Goal: Transaction & Acquisition: Purchase product/service

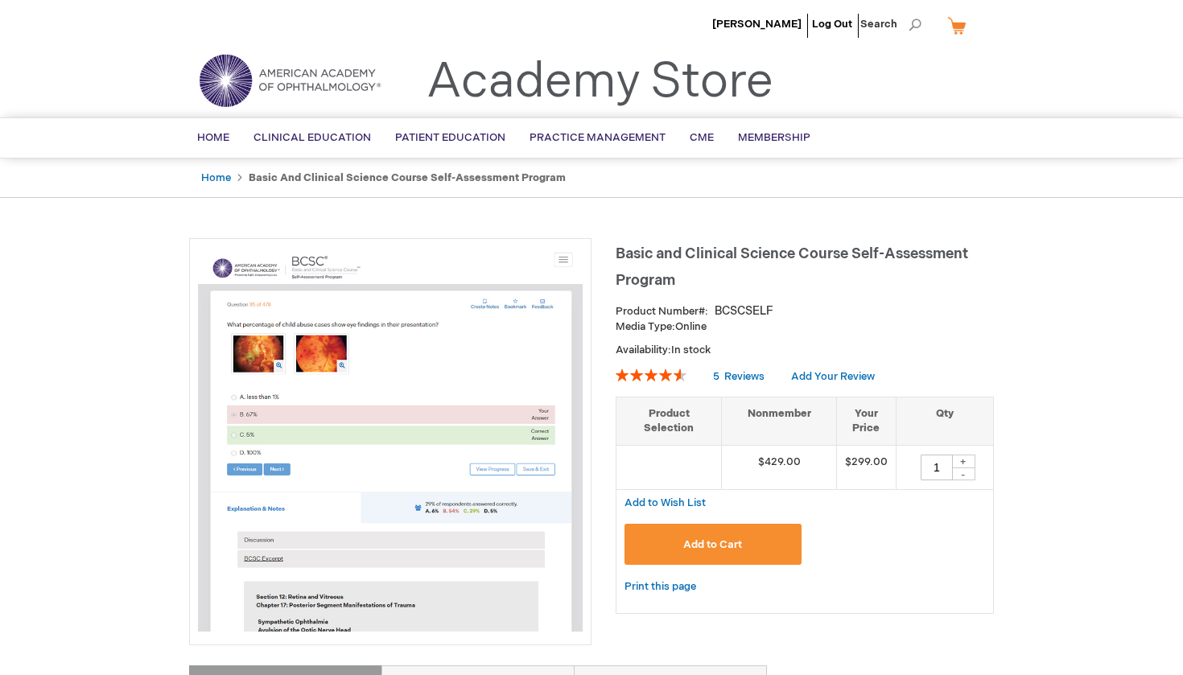
click at [708, 547] on span "Add to Cart" at bounding box center [712, 545] width 59 height 13
click at [739, 539] on span "Add to Cart" at bounding box center [712, 545] width 59 height 13
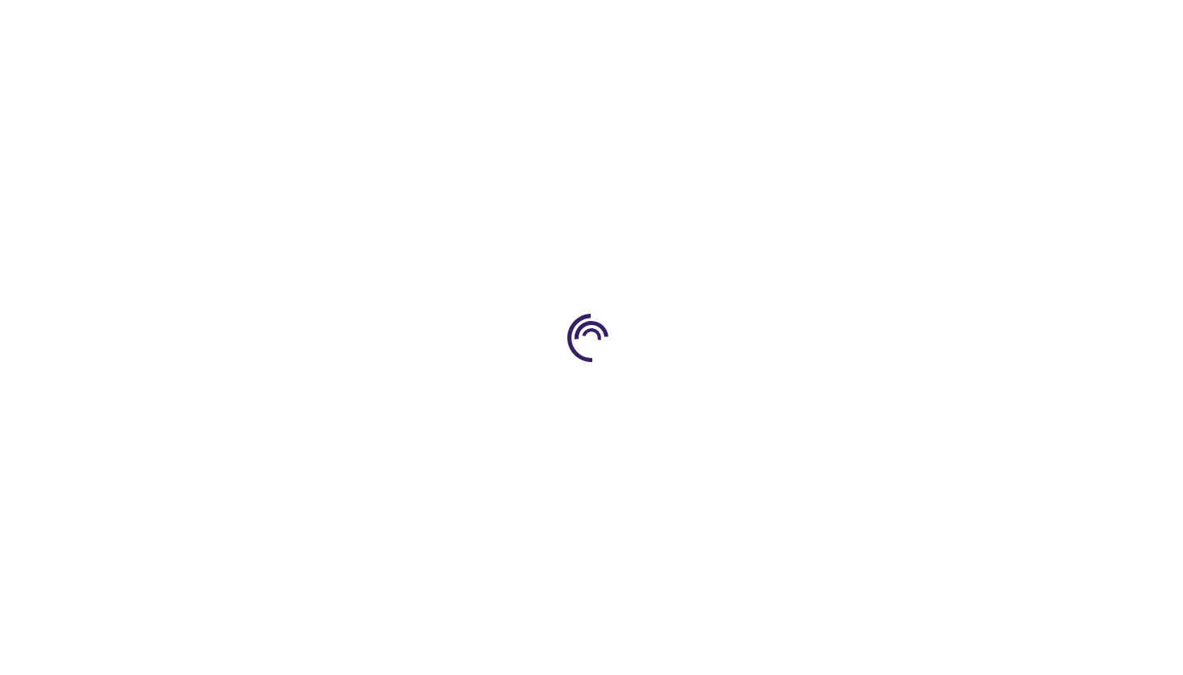
type input "1"
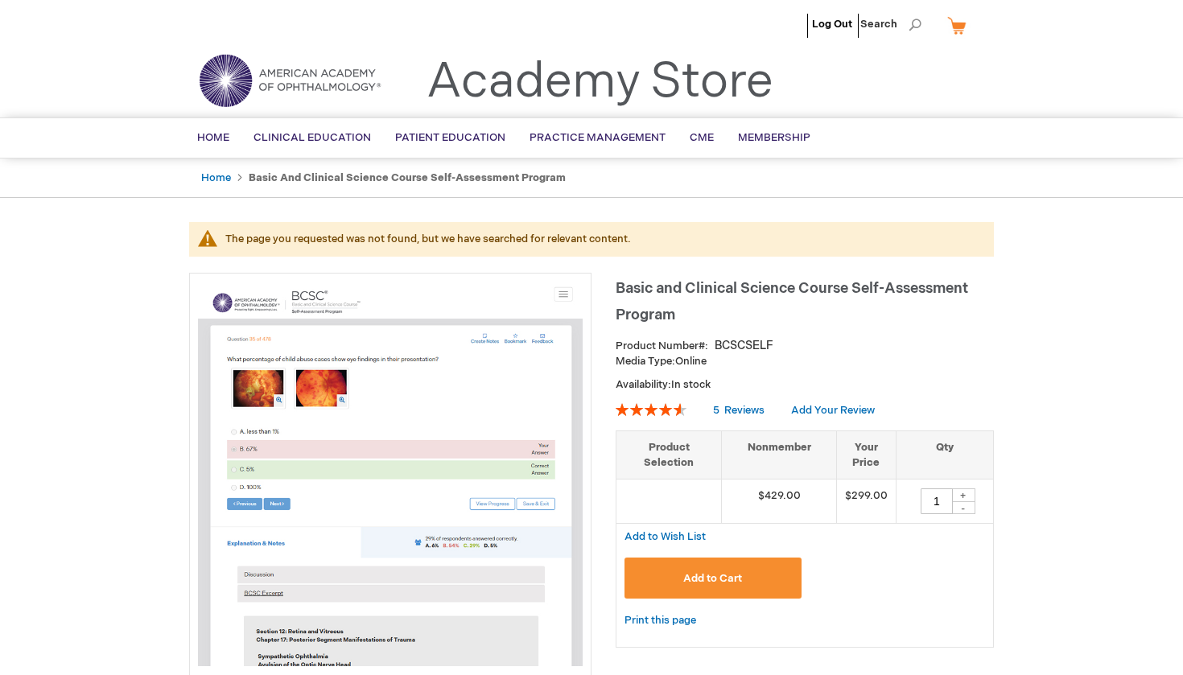
click at [955, 25] on link "My Cart" at bounding box center [963, 25] width 39 height 28
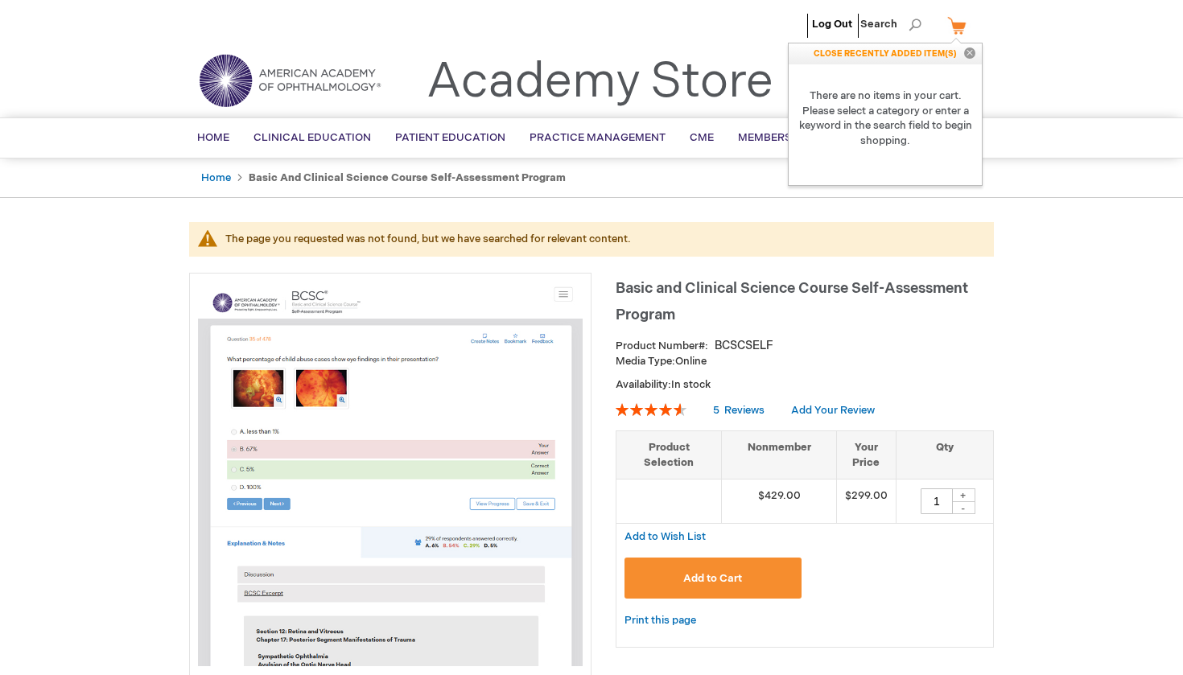
click at [1067, 76] on header "Log Out Search My Cart CLOSE RECENTLY ADDED ITEM(S) Close There are no items in…" at bounding box center [591, 59] width 1183 height 118
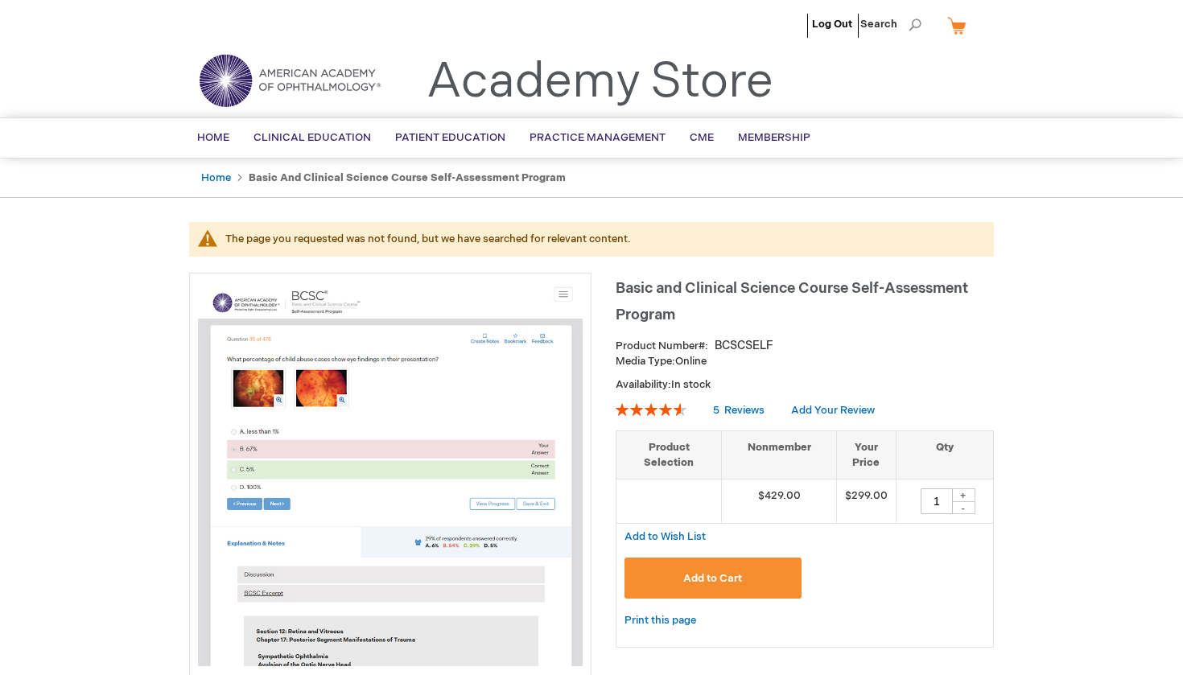
click at [726, 574] on span "Add to Cart" at bounding box center [712, 578] width 59 height 13
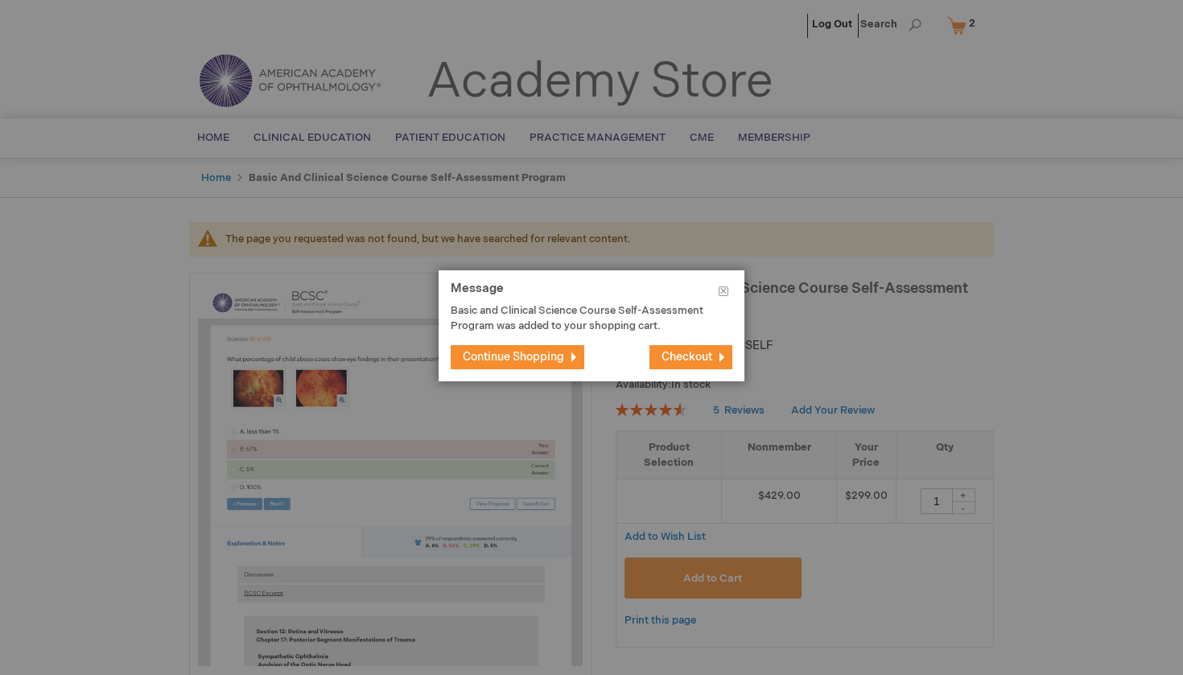
click at [694, 353] on span "Checkout" at bounding box center [687, 357] width 51 height 14
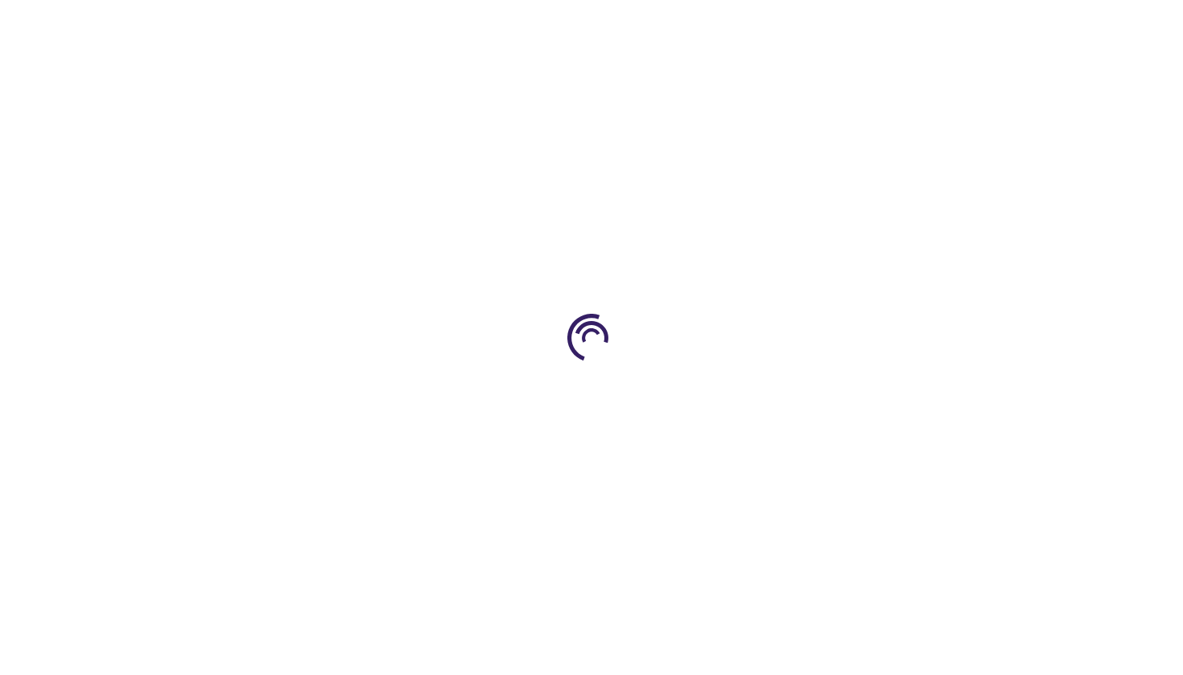
select select "CA"
select select "74"
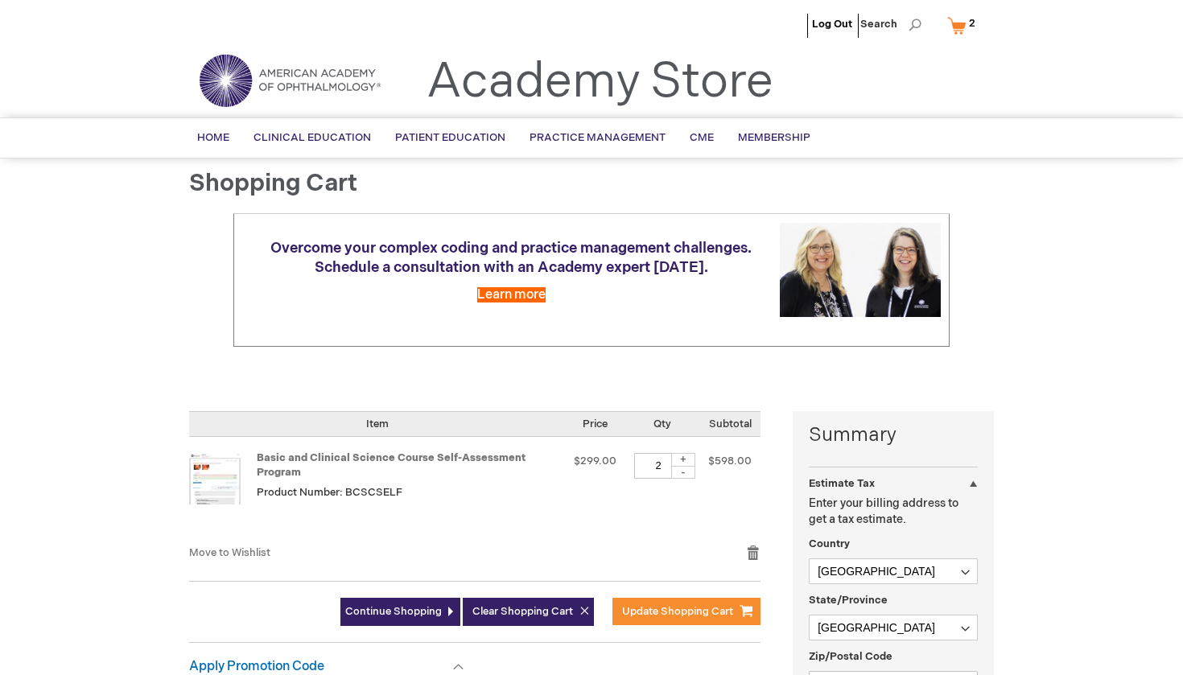
click at [686, 472] on div "-" at bounding box center [683, 472] width 24 height 13
type input "1"
click at [646, 612] on span "Update Shopping Cart" at bounding box center [677, 611] width 111 height 13
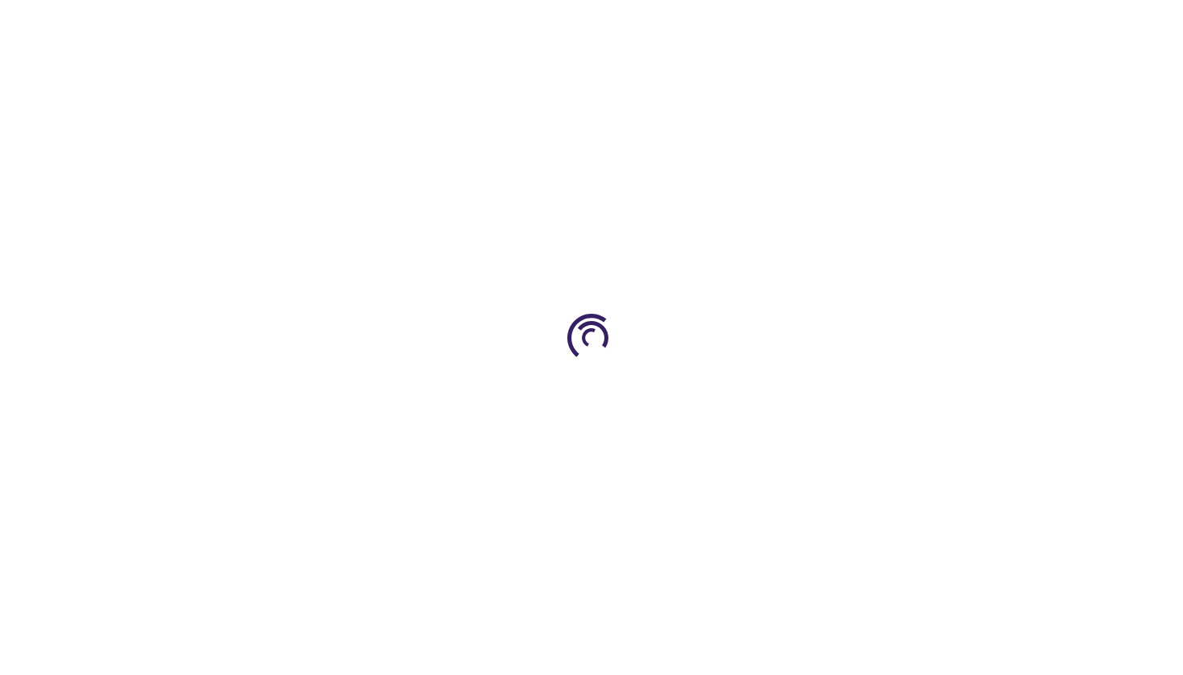
select select "CA"
select select "74"
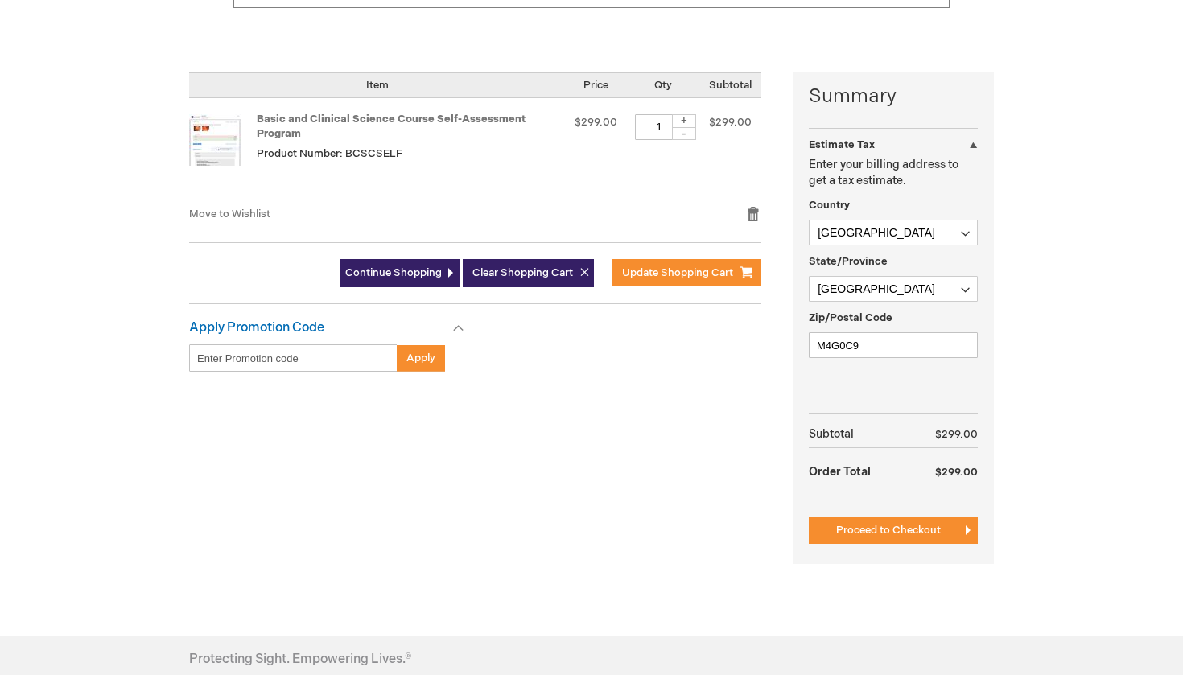
scroll to position [341, 0]
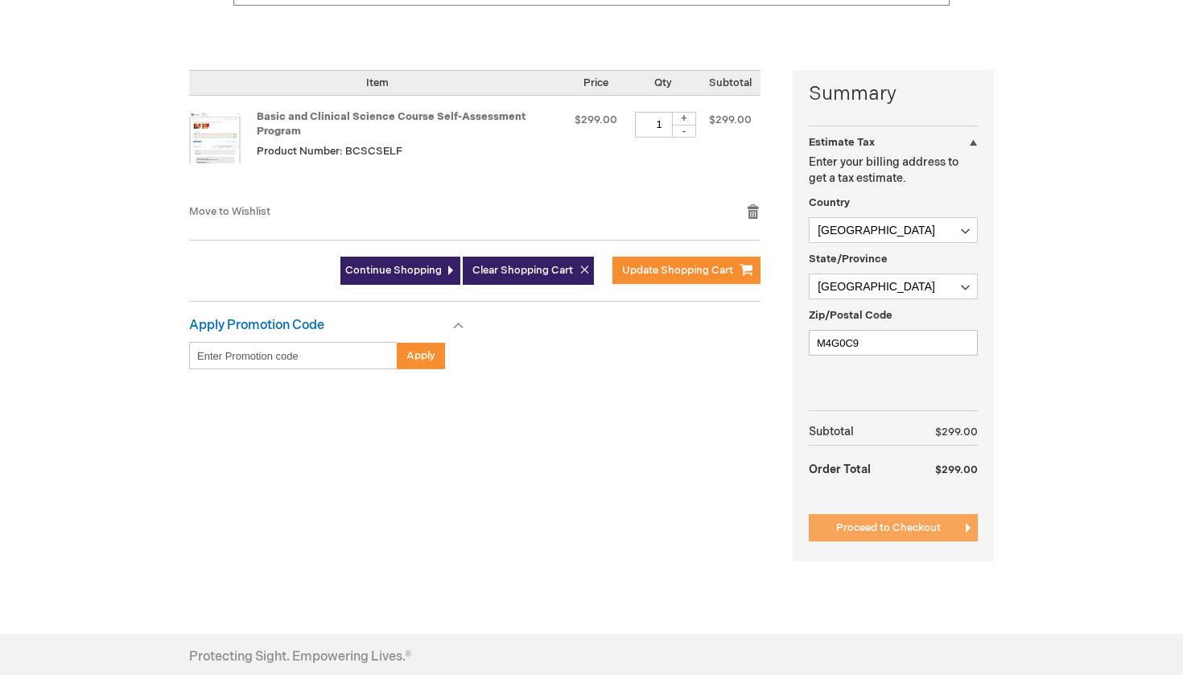
click at [892, 530] on span "Proceed to Checkout" at bounding box center [888, 528] width 105 height 13
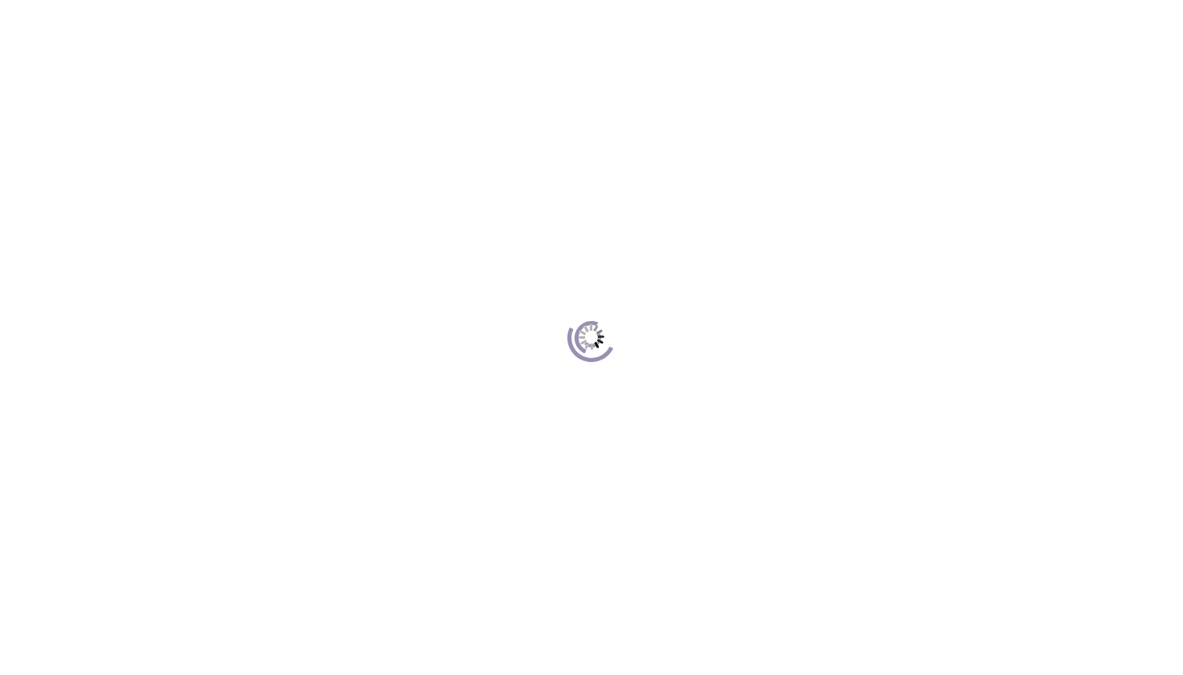
scroll to position [220, 0]
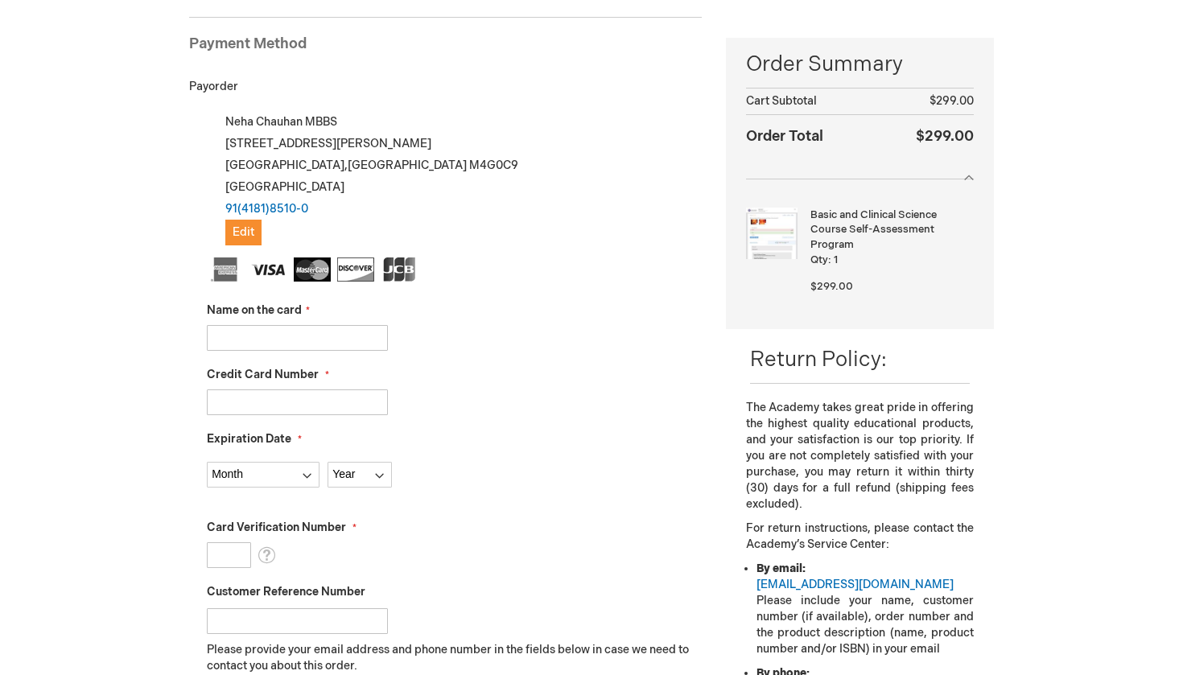
click at [246, 339] on input "Name on the card" at bounding box center [297, 338] width 181 height 26
click at [247, 228] on span "Edit" at bounding box center [244, 232] width 22 height 14
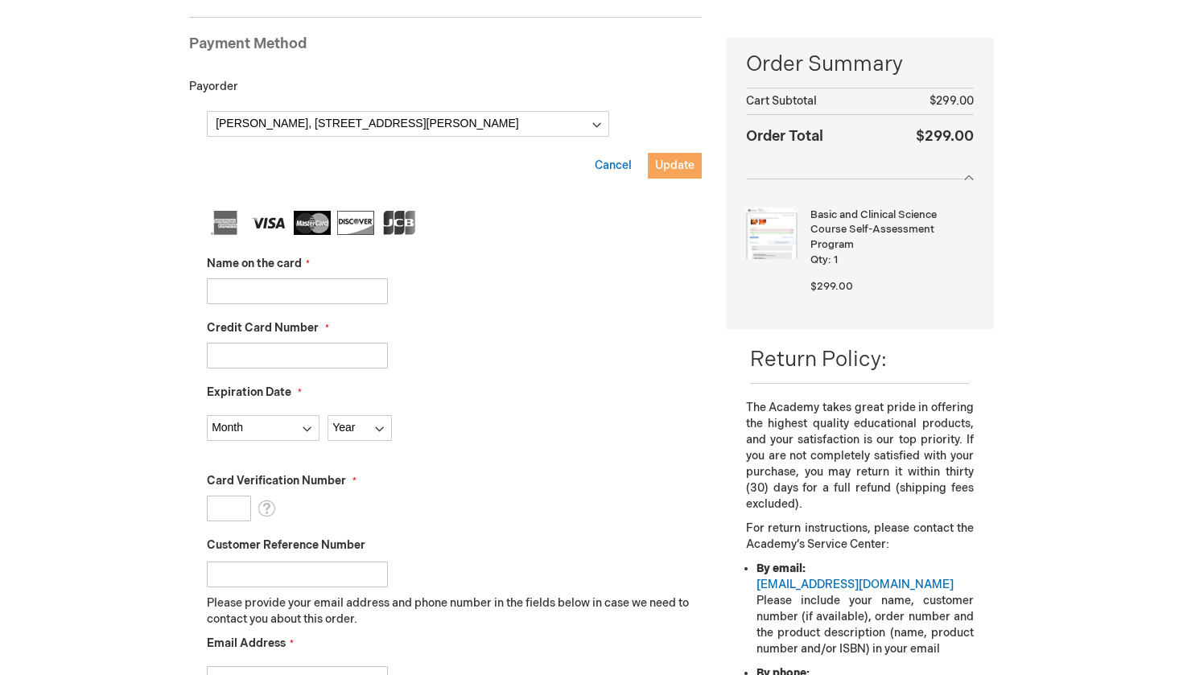
click at [679, 159] on span "Update" at bounding box center [674, 166] width 39 height 14
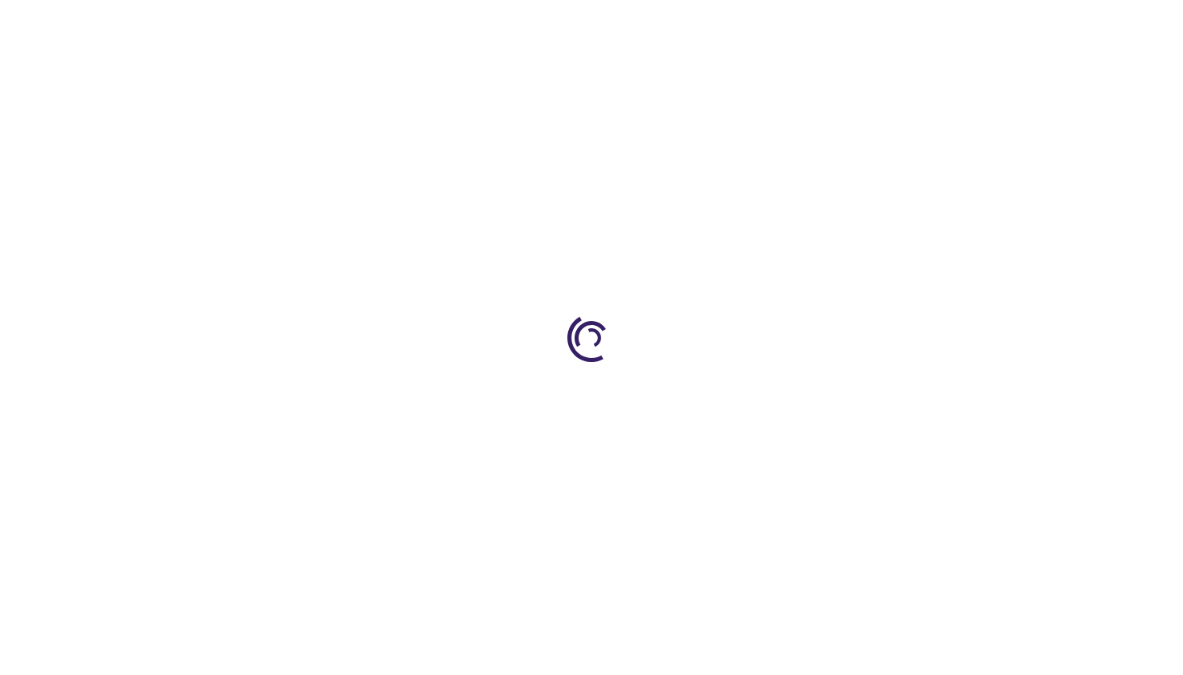
select select "CA"
select select "74"
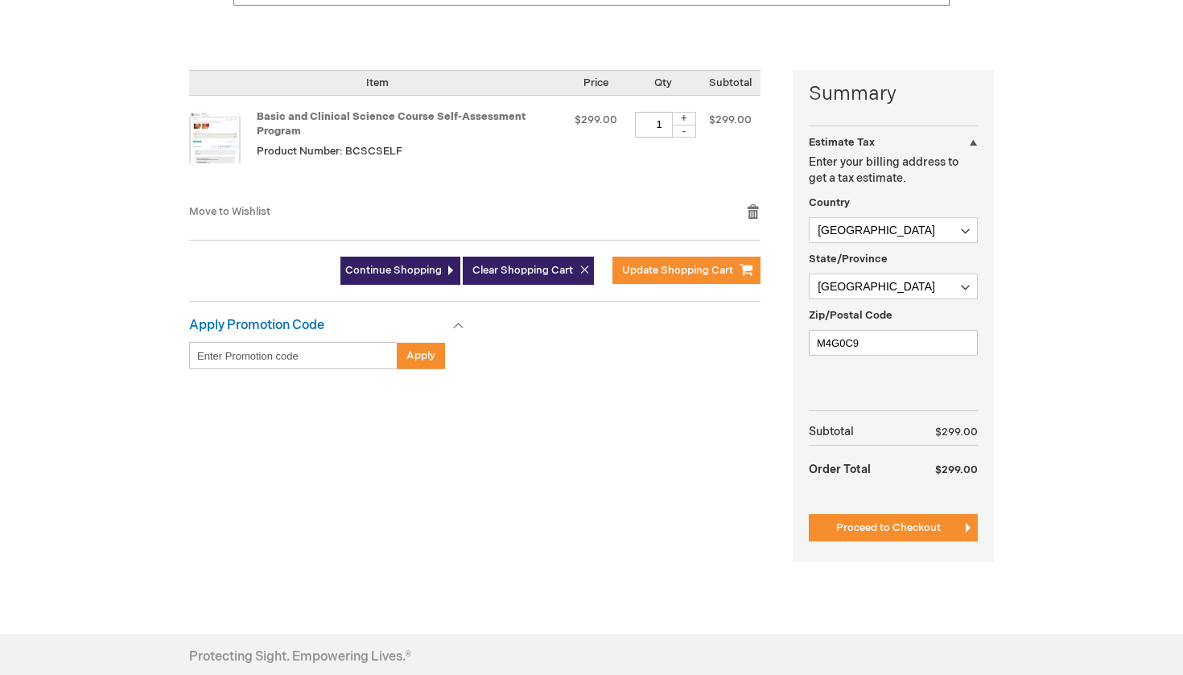
click at [305, 357] on input "Enter discount code" at bounding box center [293, 355] width 208 height 27
click at [878, 523] on span "Proceed to Checkout" at bounding box center [888, 528] width 105 height 13
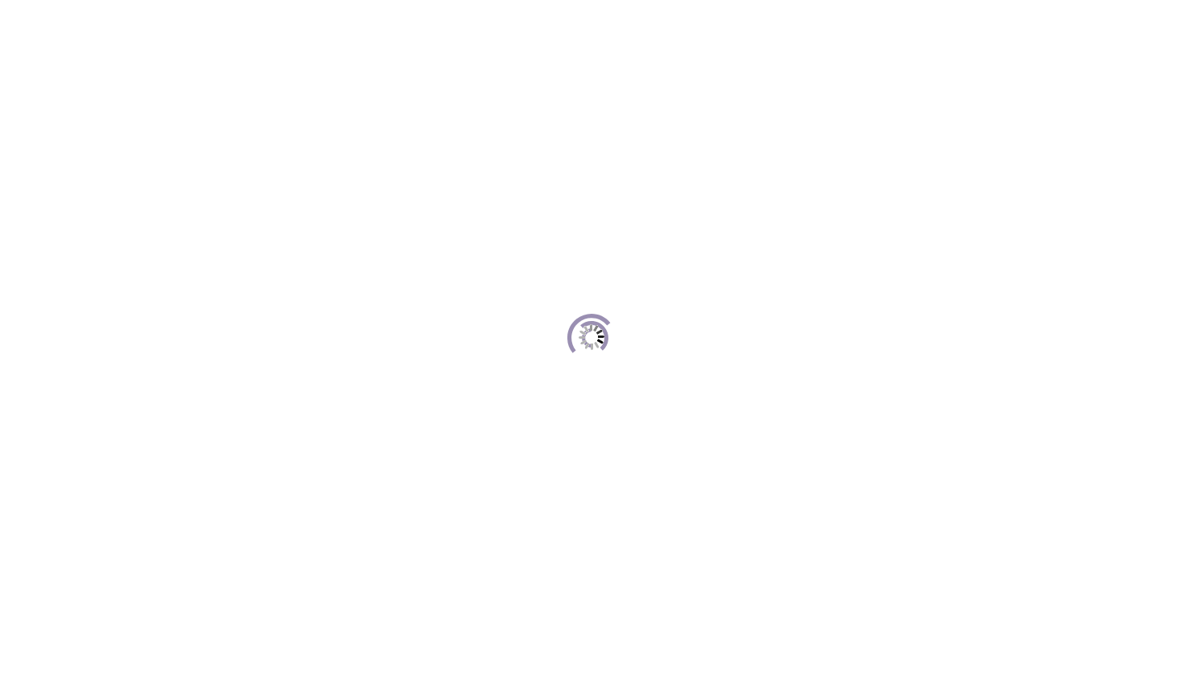
scroll to position [220, 0]
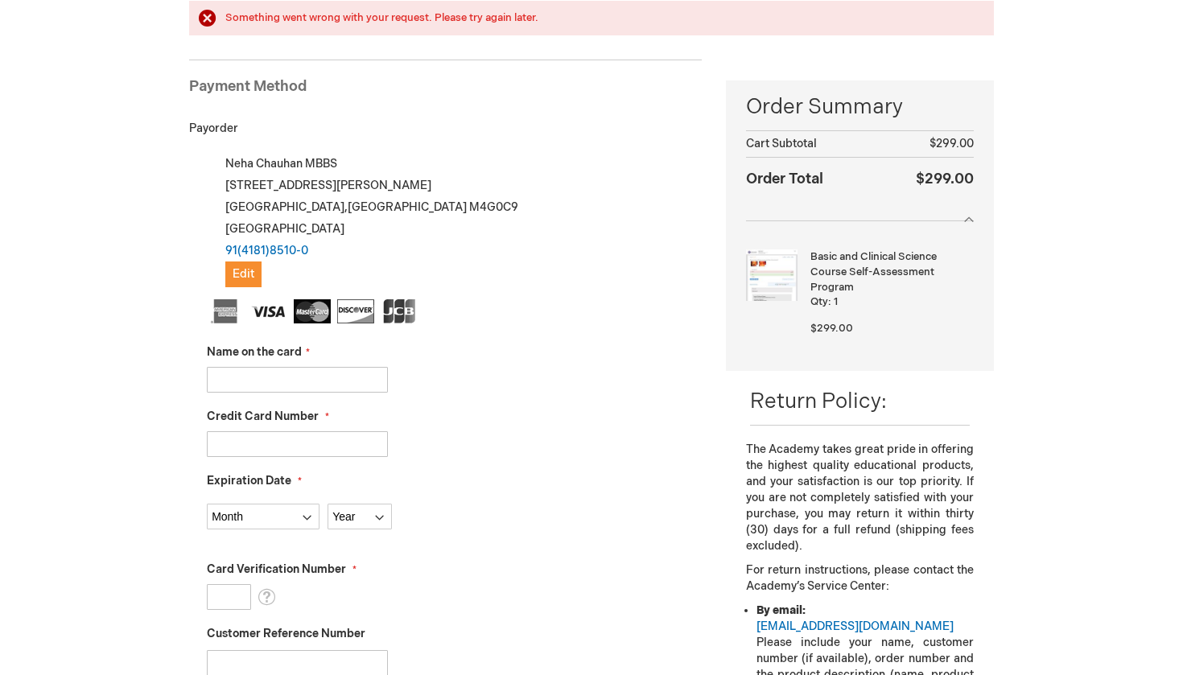
click at [270, 380] on input "Name on the card" at bounding box center [297, 380] width 181 height 26
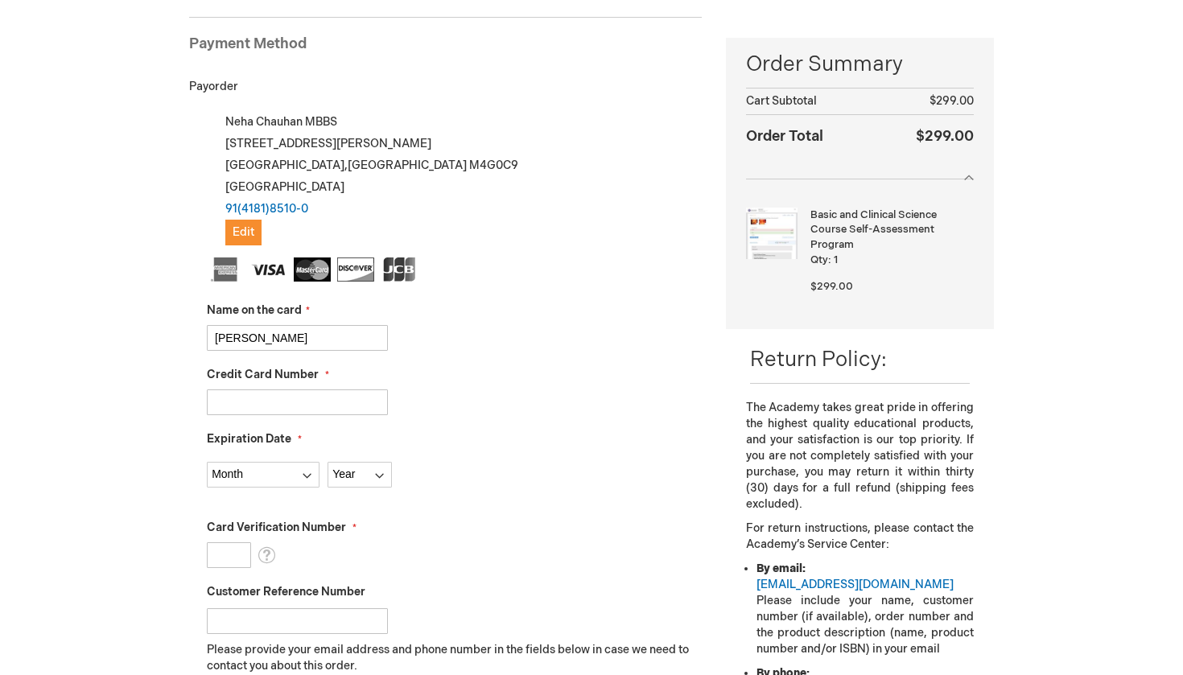
type input "neha chauhan"
click at [248, 401] on input "Credit Card Number" at bounding box center [297, 403] width 181 height 26
type input "4591560070772306"
select select "4"
select select "2026"
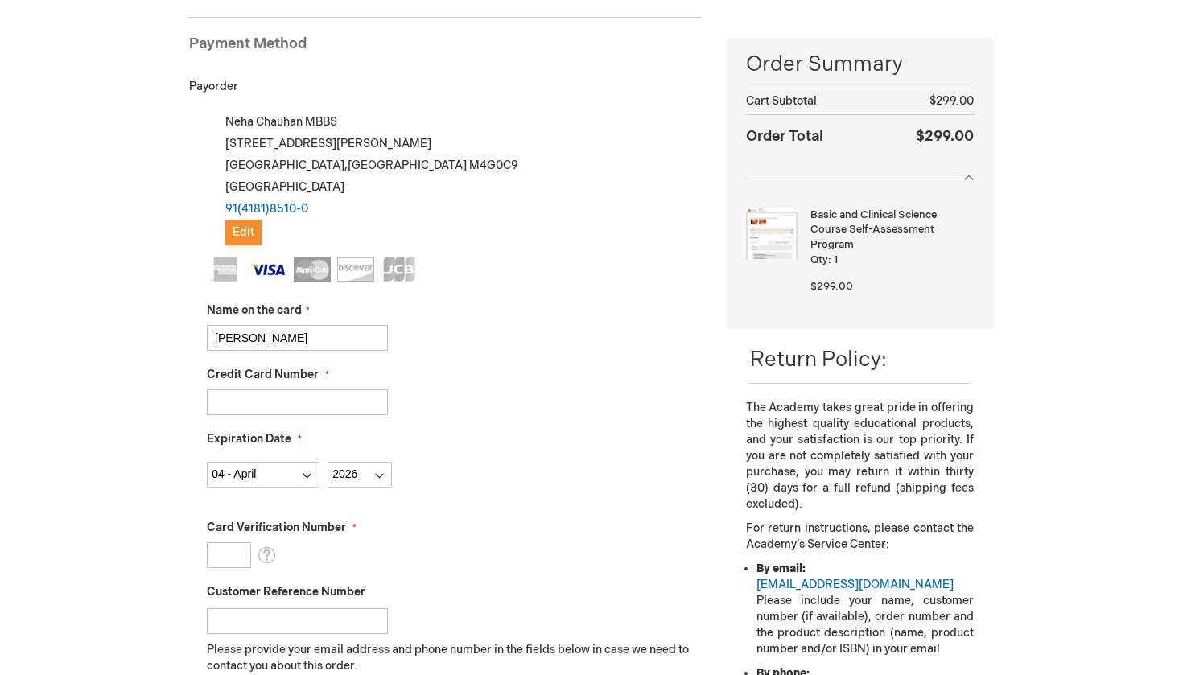
click at [231, 550] on input "Card Verification Number" at bounding box center [229, 556] width 44 height 26
type input "223"
click at [287, 616] on input "Customer Reference Number" at bounding box center [297, 622] width 181 height 26
type input "9"
type input "4376060644"
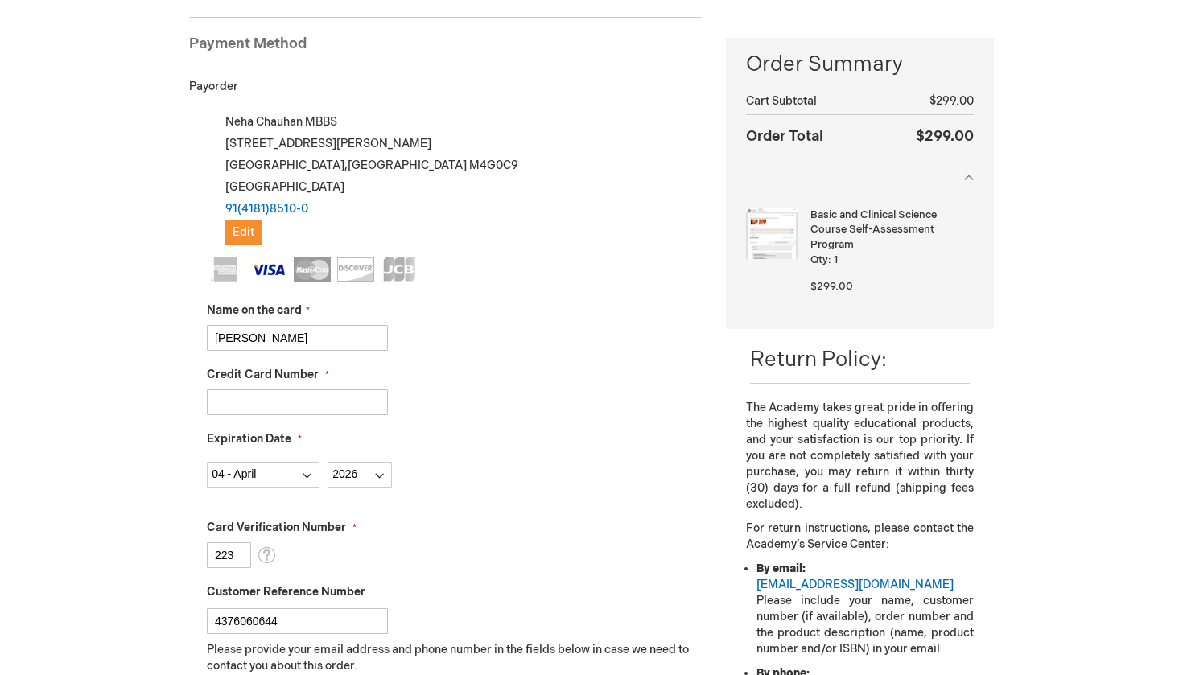
click at [370, 658] on p "Please provide your email address and phone number in the fields below in case …" at bounding box center [454, 658] width 495 height 32
click at [336, 658] on p "Please provide your email address and phone number in the fields below in case …" at bounding box center [454, 658] width 495 height 32
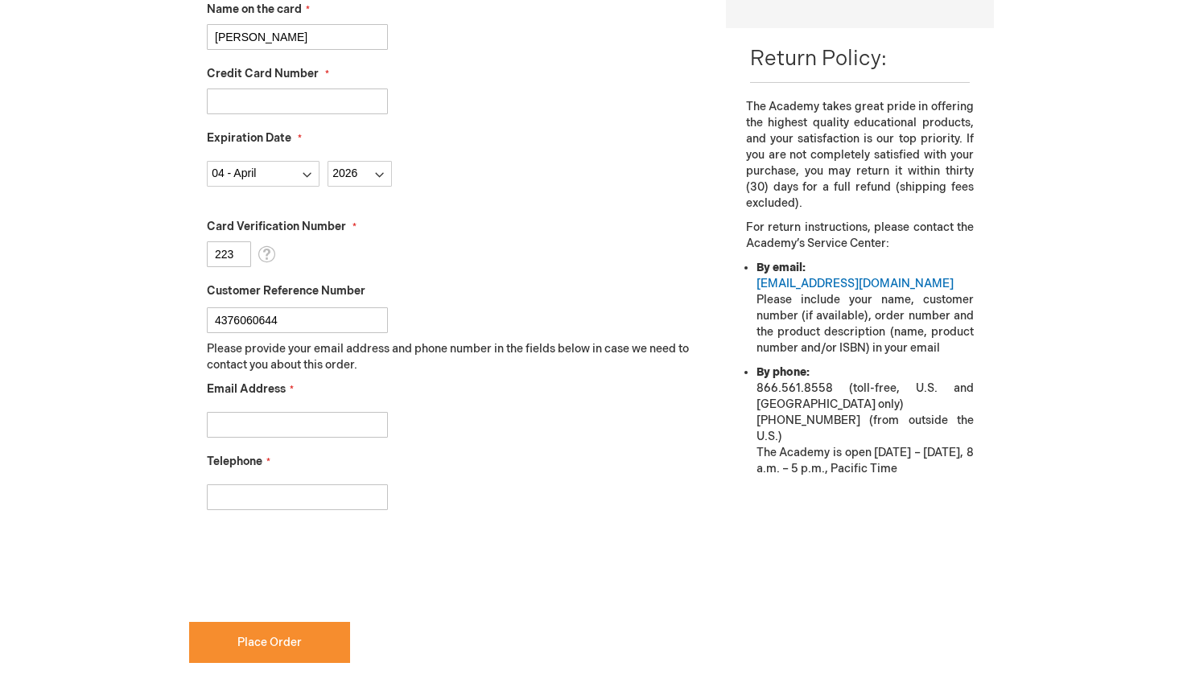
scroll to position [526, 0]
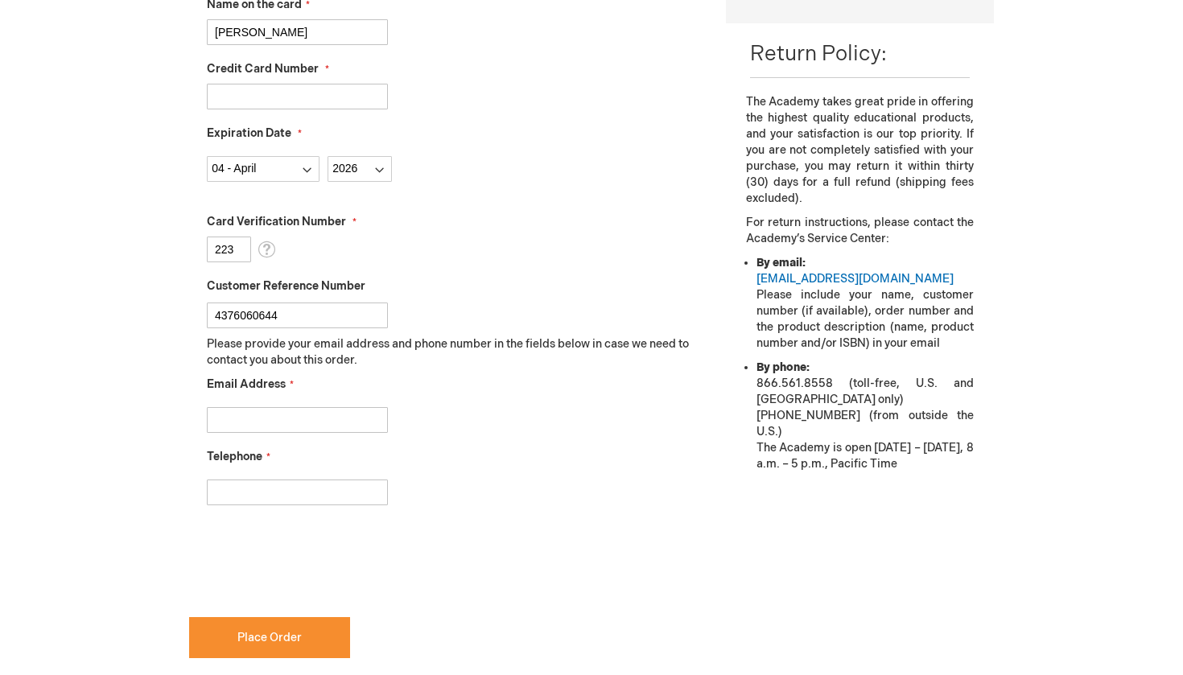
type input "drchauhan.chauhan95@gmail.com"
click at [291, 315] on input "4376060644" at bounding box center [297, 316] width 181 height 26
type input "4"
click at [220, 493] on input "Telephone" at bounding box center [297, 493] width 181 height 26
type input "91 9418185100"
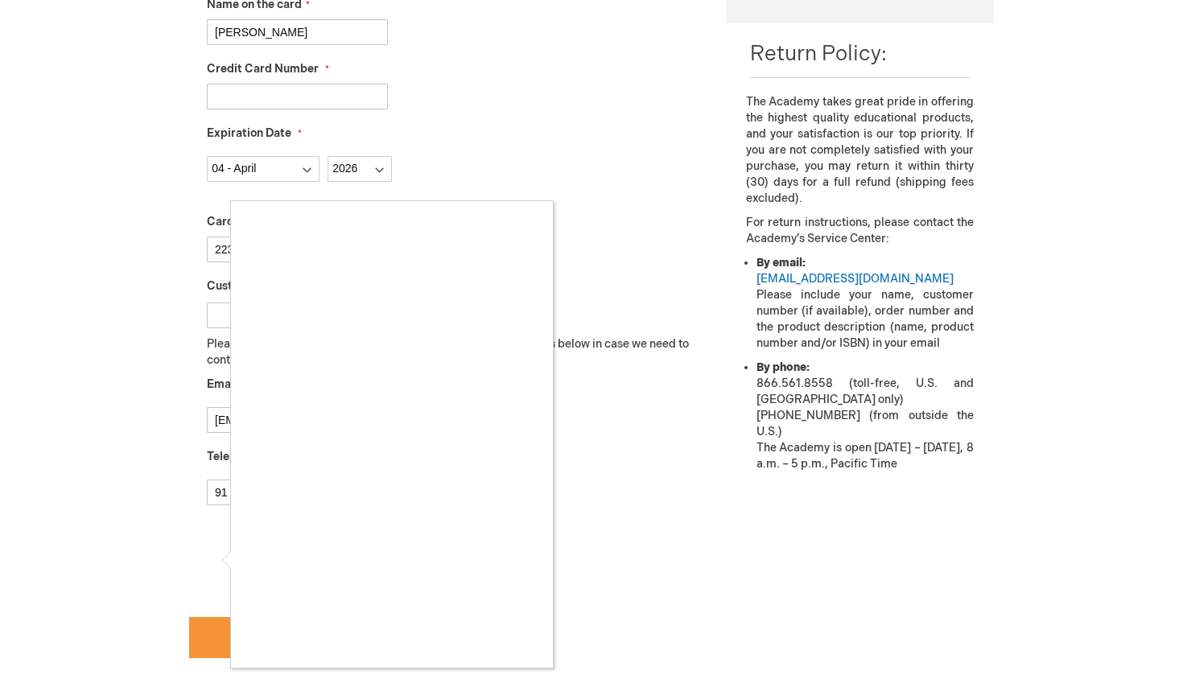
checkbox input "true"
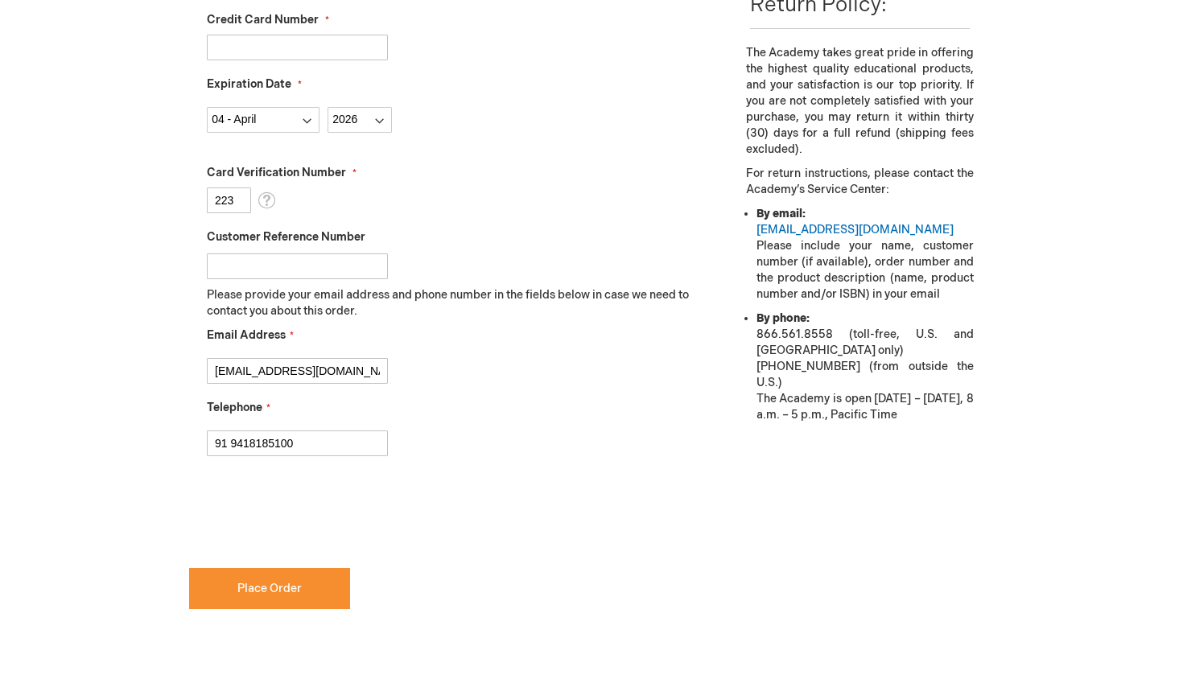
scroll to position [600, 0]
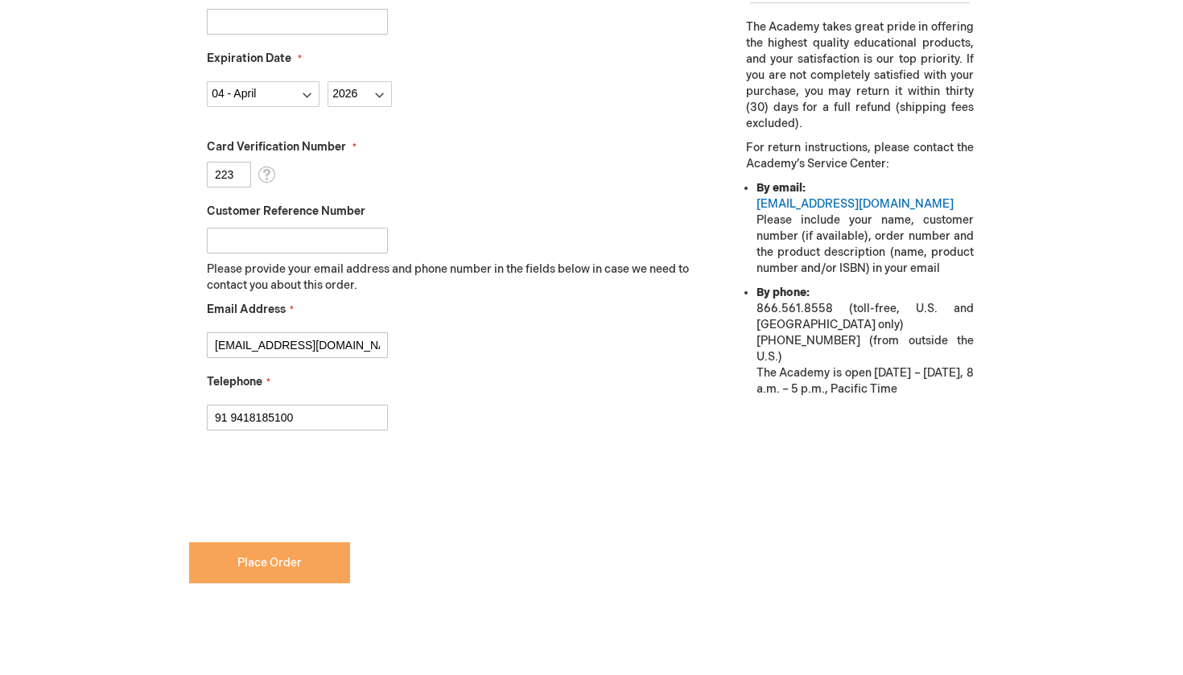
click at [274, 567] on span "Place Order" at bounding box center [269, 563] width 64 height 14
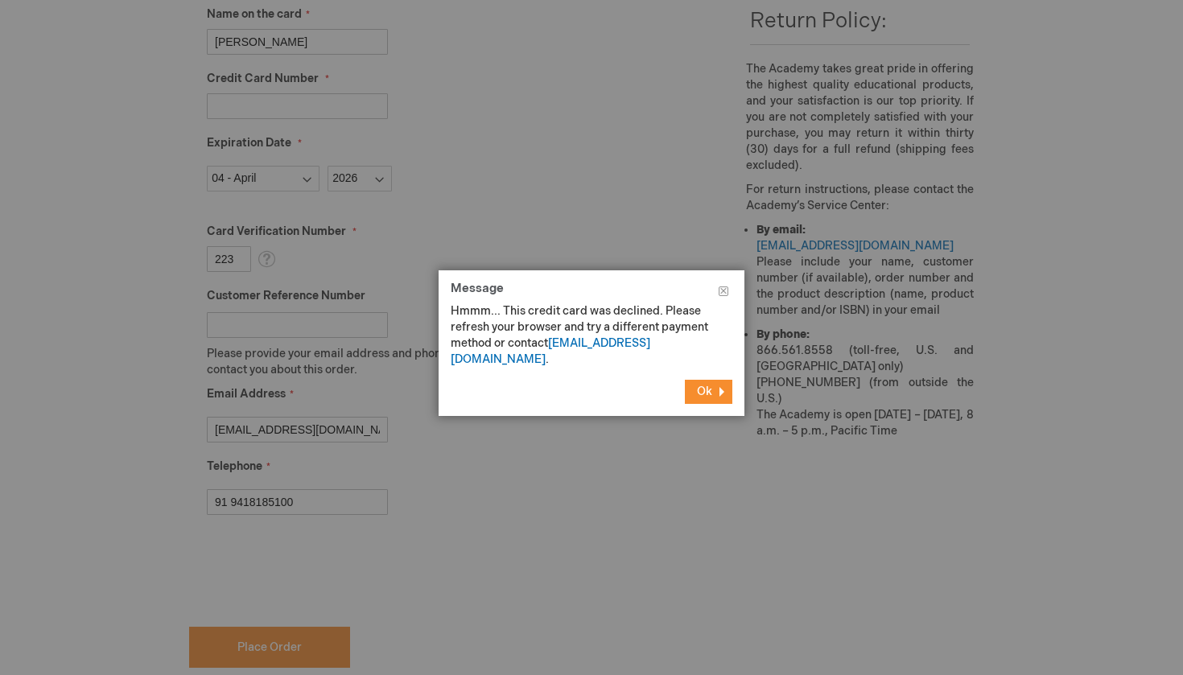
click at [701, 385] on span "Ok" at bounding box center [704, 392] width 15 height 14
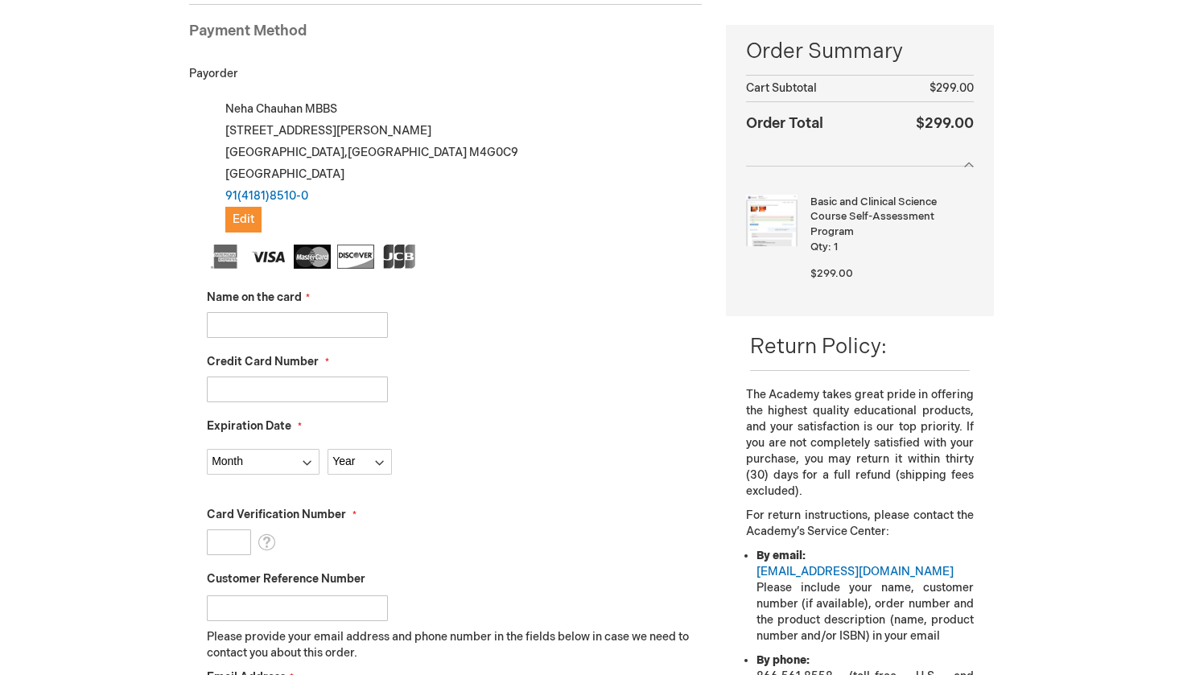
scroll to position [226, 0]
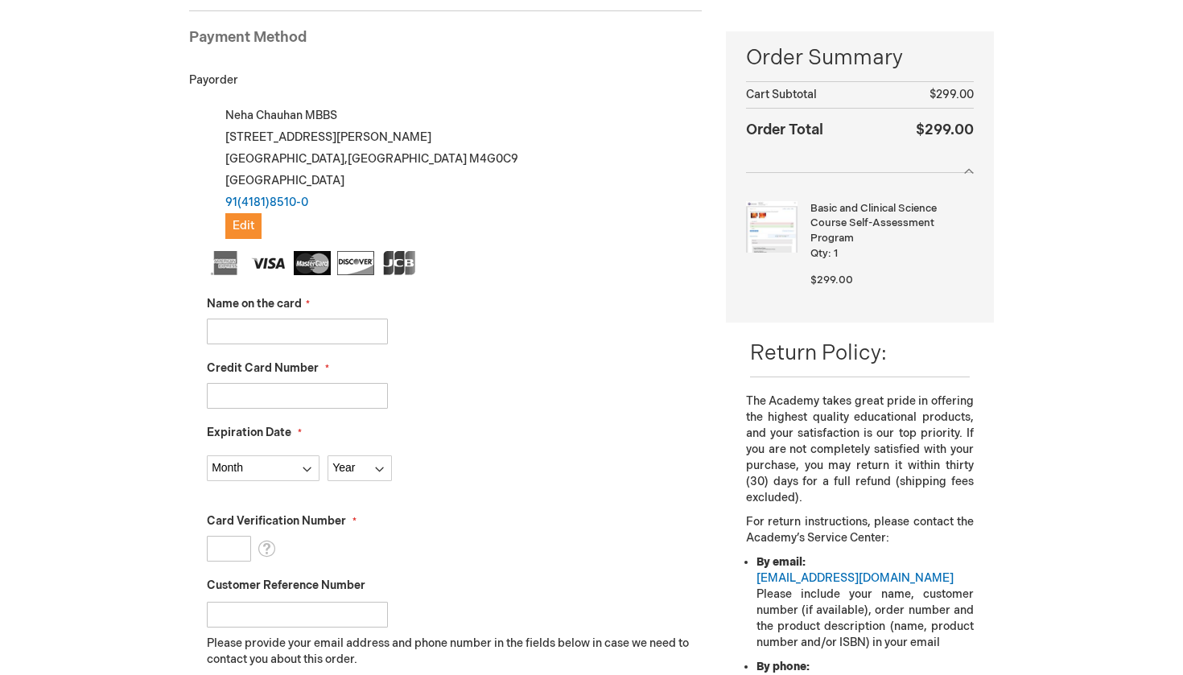
click at [231, 332] on input "Name on the card" at bounding box center [297, 332] width 181 height 26
type input "saurabh sood"
click at [232, 388] on input "Credit Card Number" at bounding box center [297, 396] width 181 height 26
type input "4854980604894875"
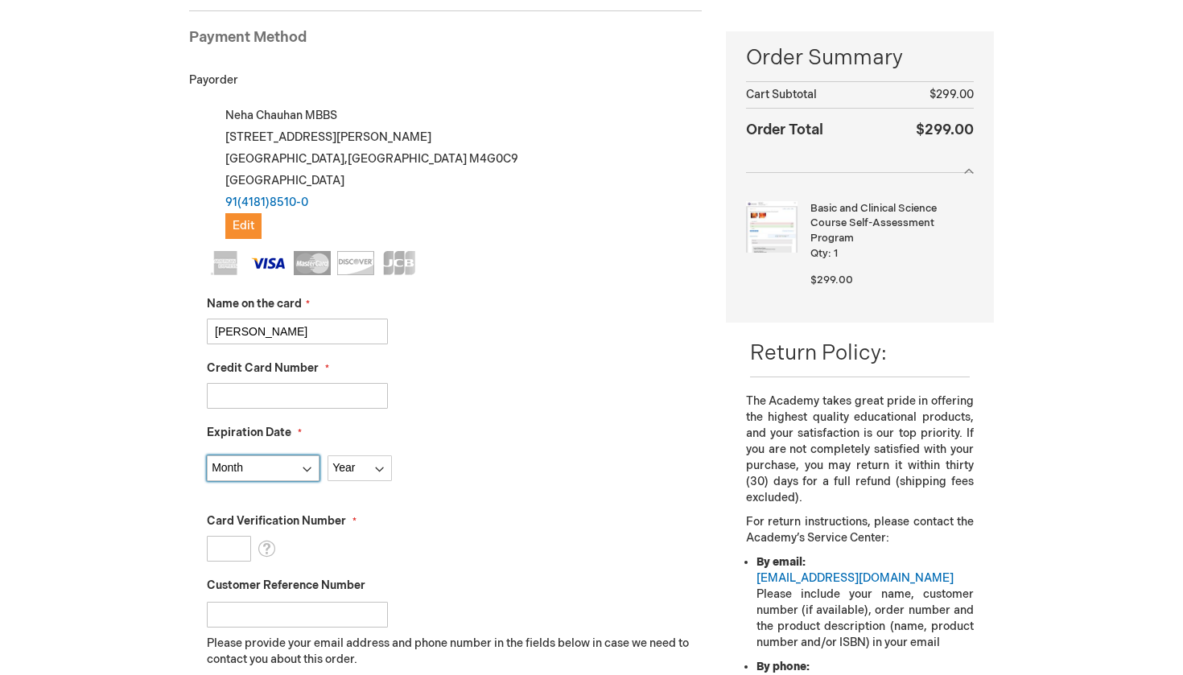
select select "1"
select select "2026"
click at [230, 546] on input "Card Verification Number" at bounding box center [229, 549] width 44 height 26
type input "847"
click at [320, 615] on input "Customer Reference Number" at bounding box center [297, 615] width 181 height 26
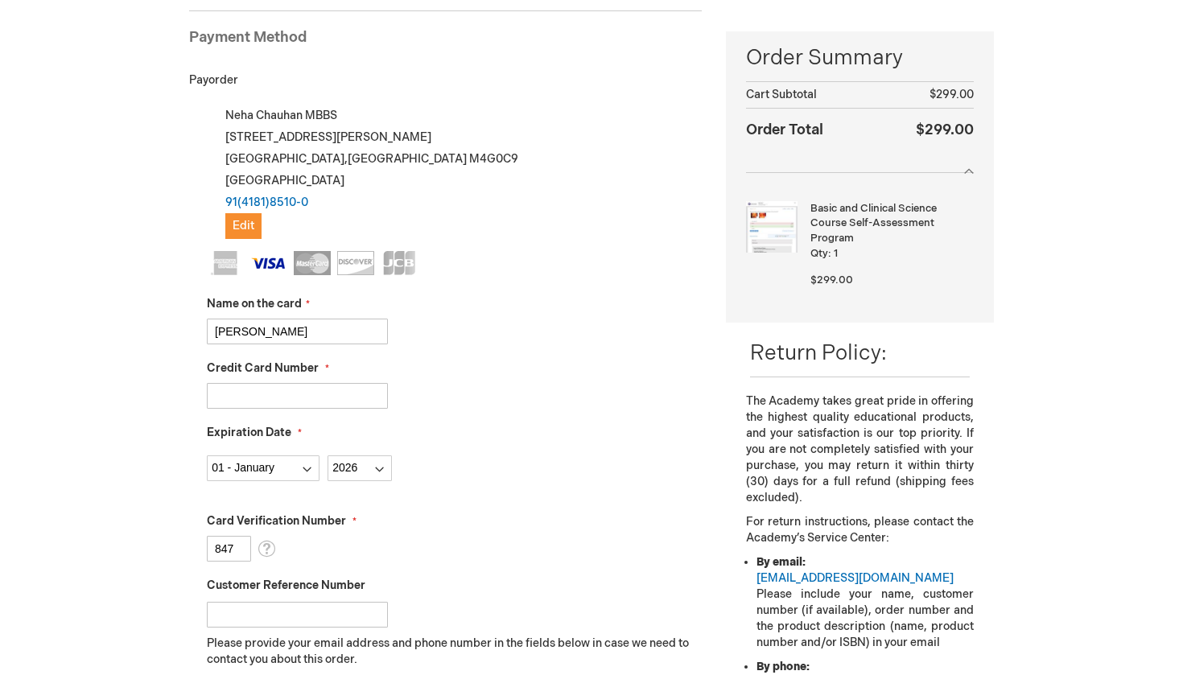
click at [359, 658] on p "Please provide your email address and phone number in the fields below in case …" at bounding box center [454, 652] width 495 height 32
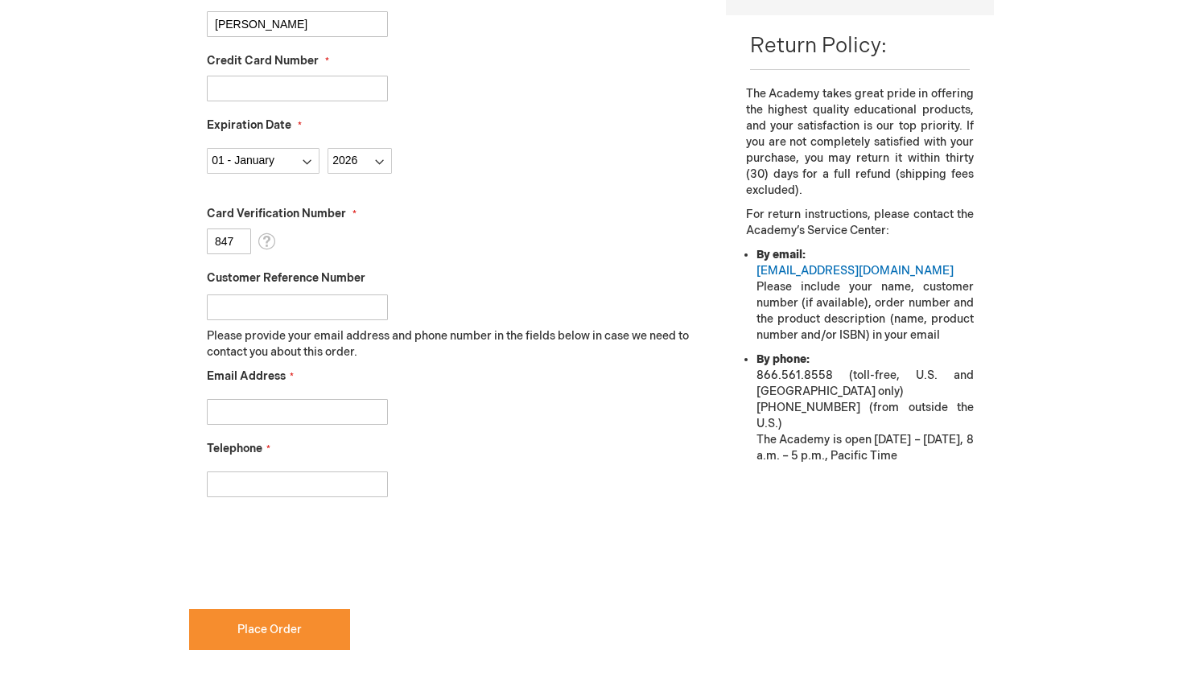
scroll to position [534, 0]
type input "drchauhan.chauhan95@gmail.com"
type input "919418185100"
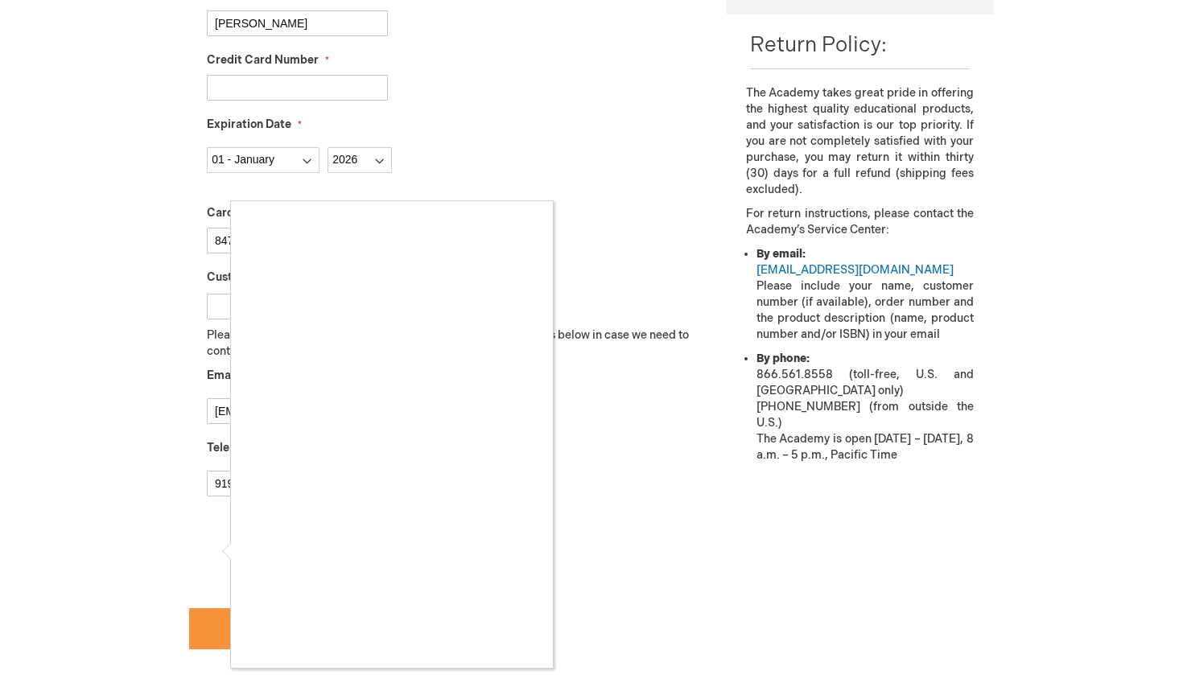
checkbox input "true"
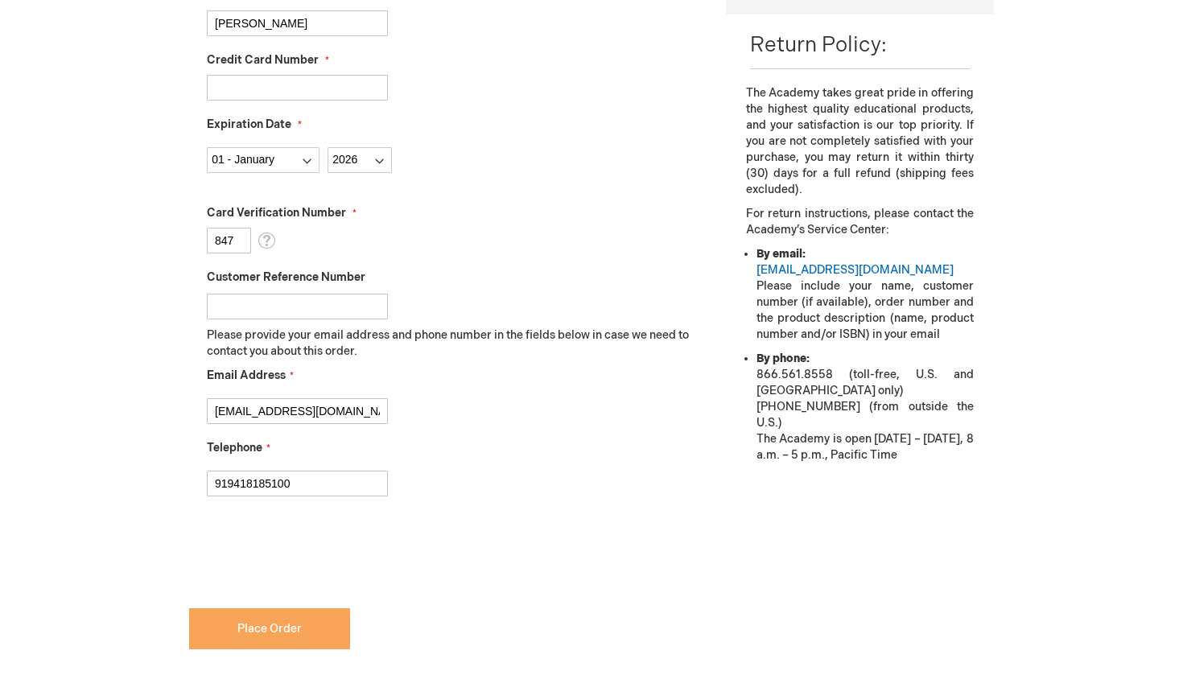
click at [270, 629] on span "Place Order" at bounding box center [269, 629] width 64 height 14
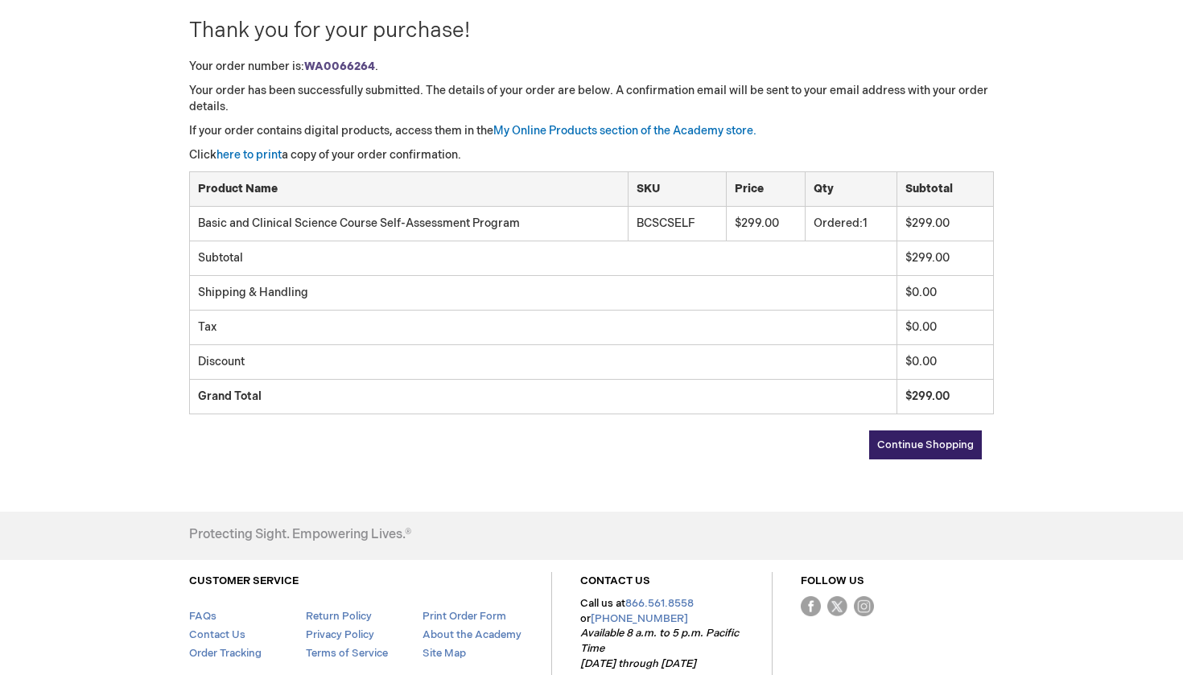
scroll to position [220, 0]
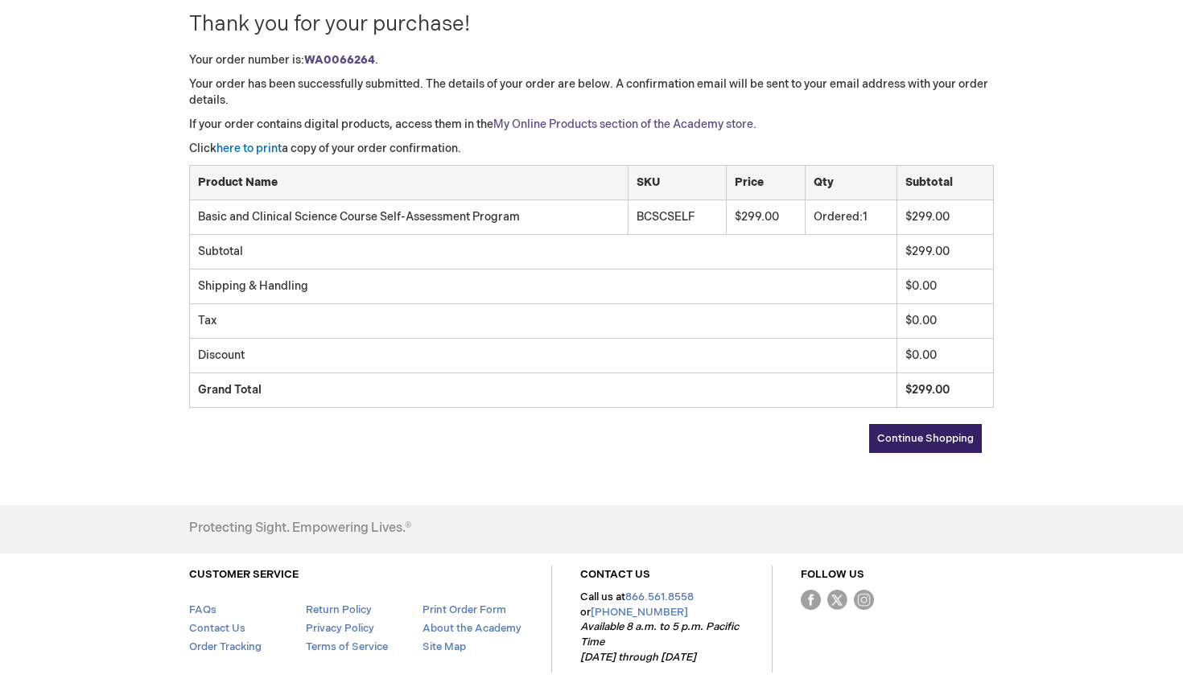
click at [686, 125] on link "My Online Products section of the Academy store." at bounding box center [624, 125] width 263 height 14
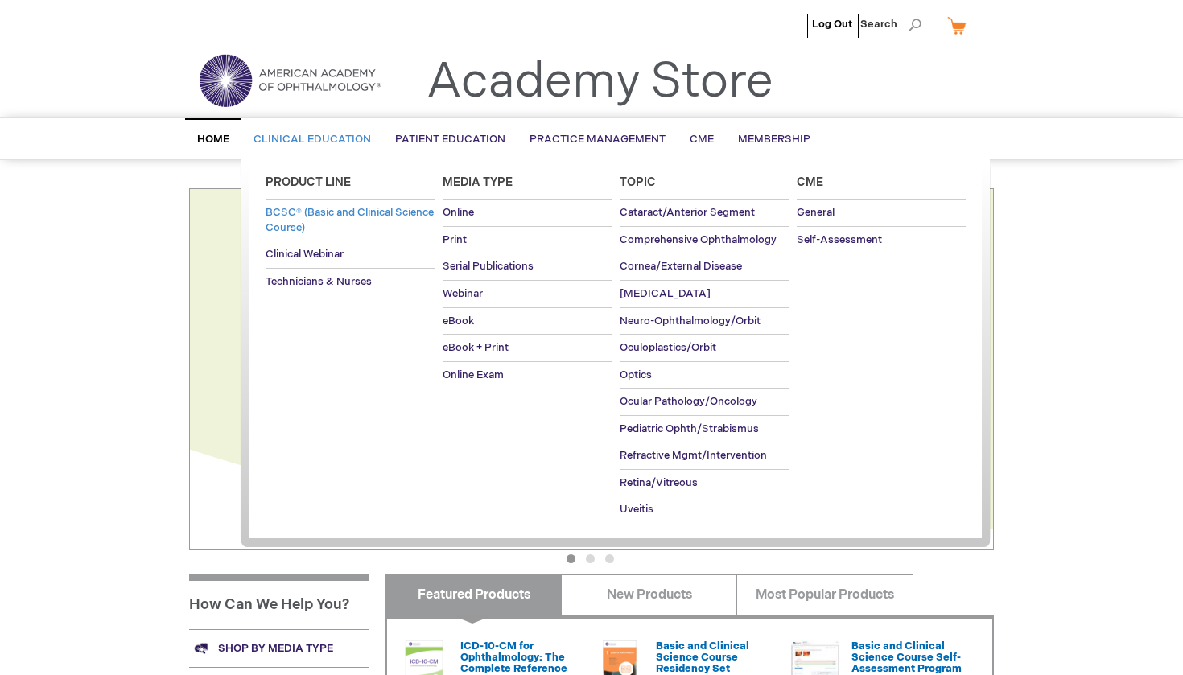
click at [287, 217] on span "BCSC® (Basic and Clinical Science Course)" at bounding box center [350, 220] width 168 height 28
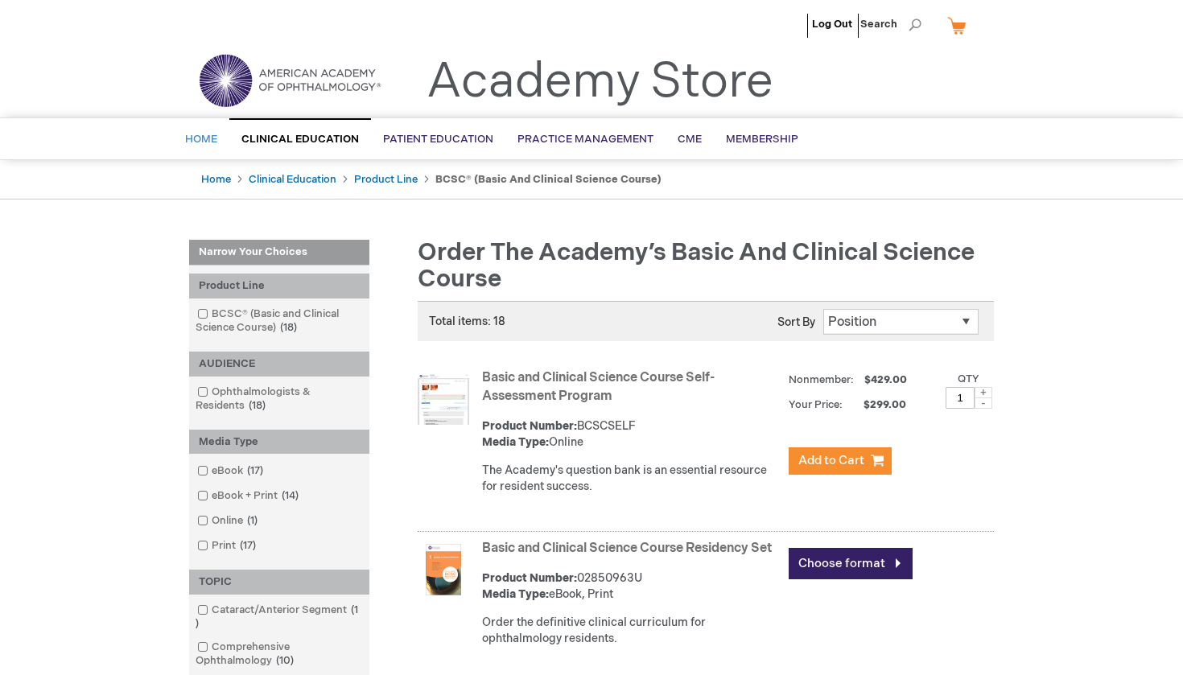
click at [200, 138] on span "Home" at bounding box center [201, 139] width 32 height 13
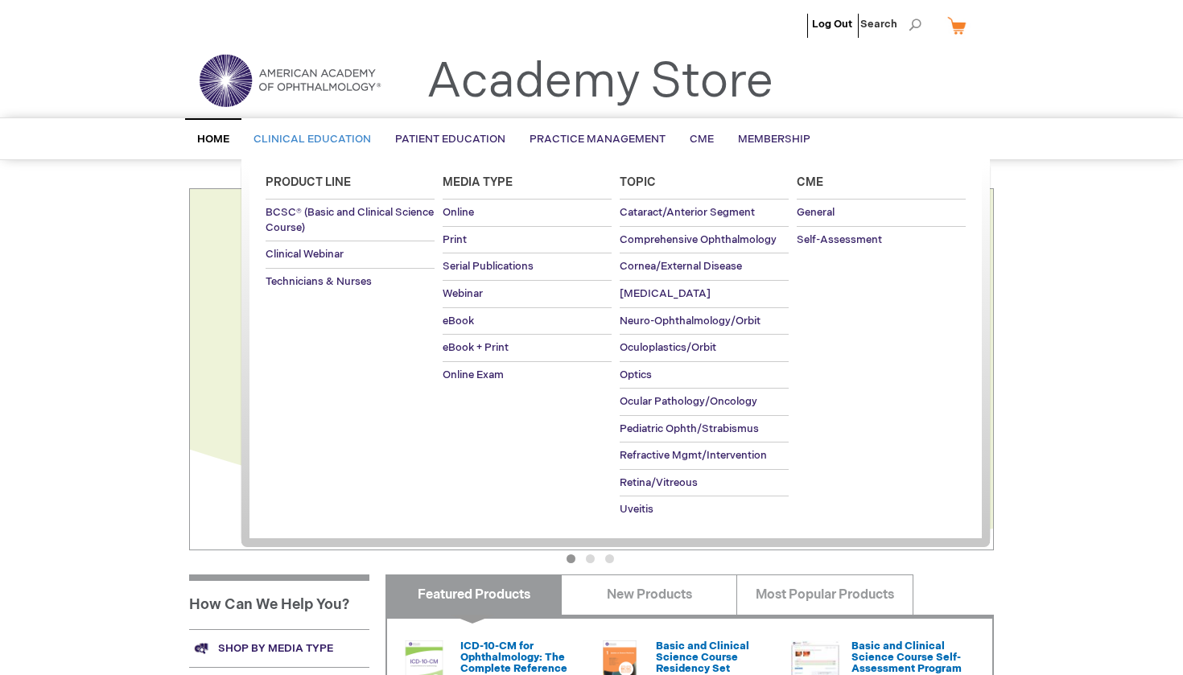
click at [330, 140] on span "Clinical Education" at bounding box center [313, 139] width 118 height 13
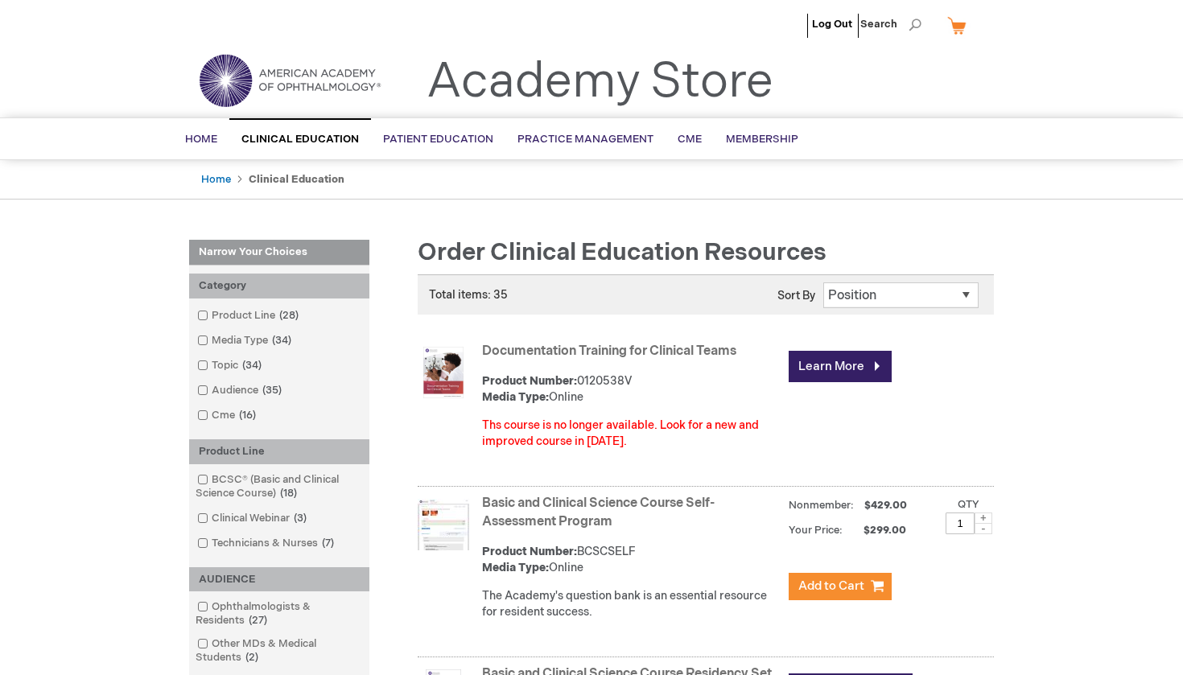
click at [959, 24] on link "My Cart" at bounding box center [963, 25] width 39 height 28
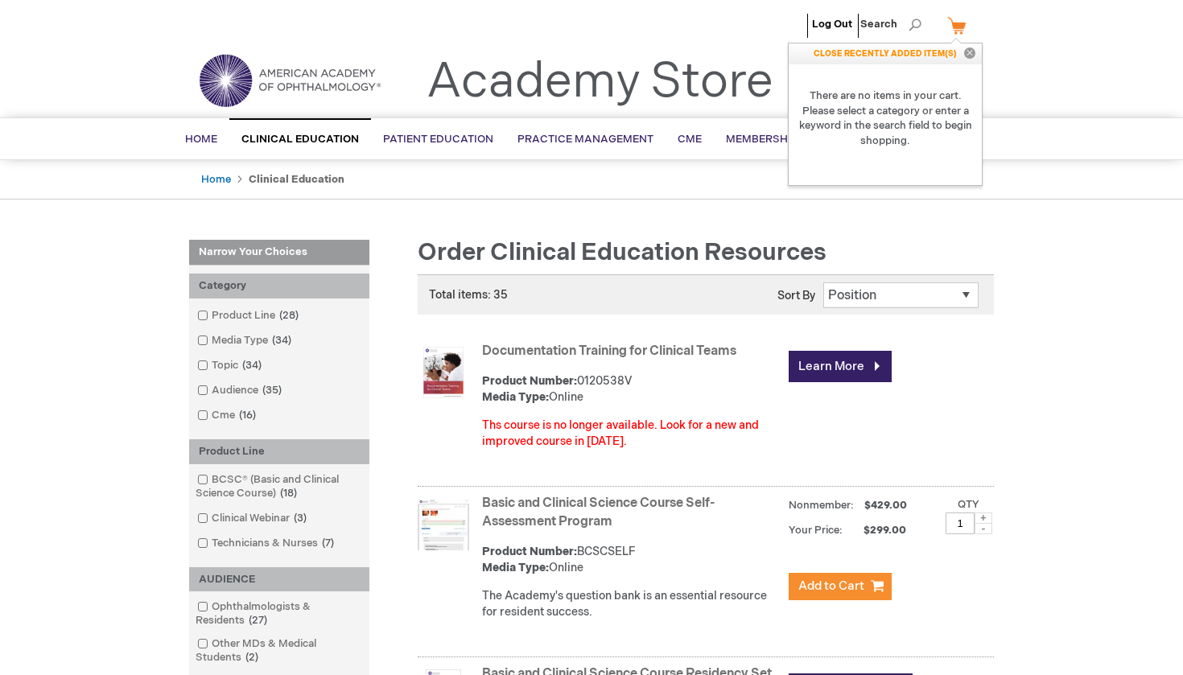
click at [959, 24] on link "My Cart" at bounding box center [963, 25] width 39 height 28
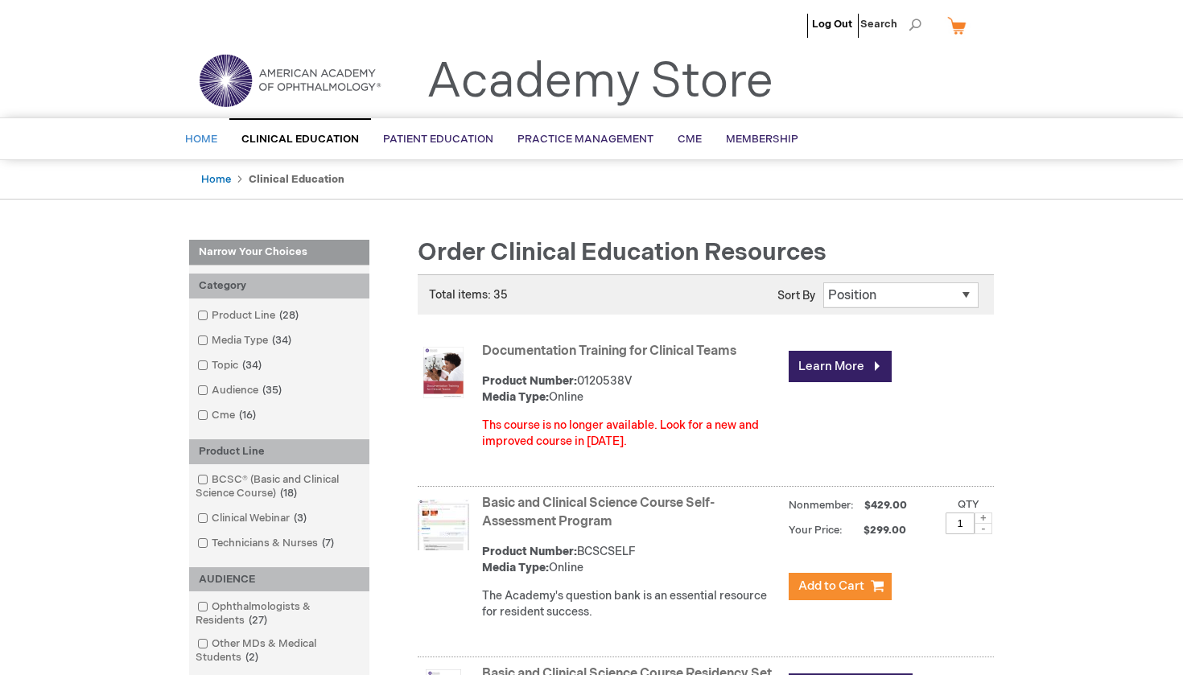
click at [195, 135] on span "Home" at bounding box center [201, 139] width 32 height 13
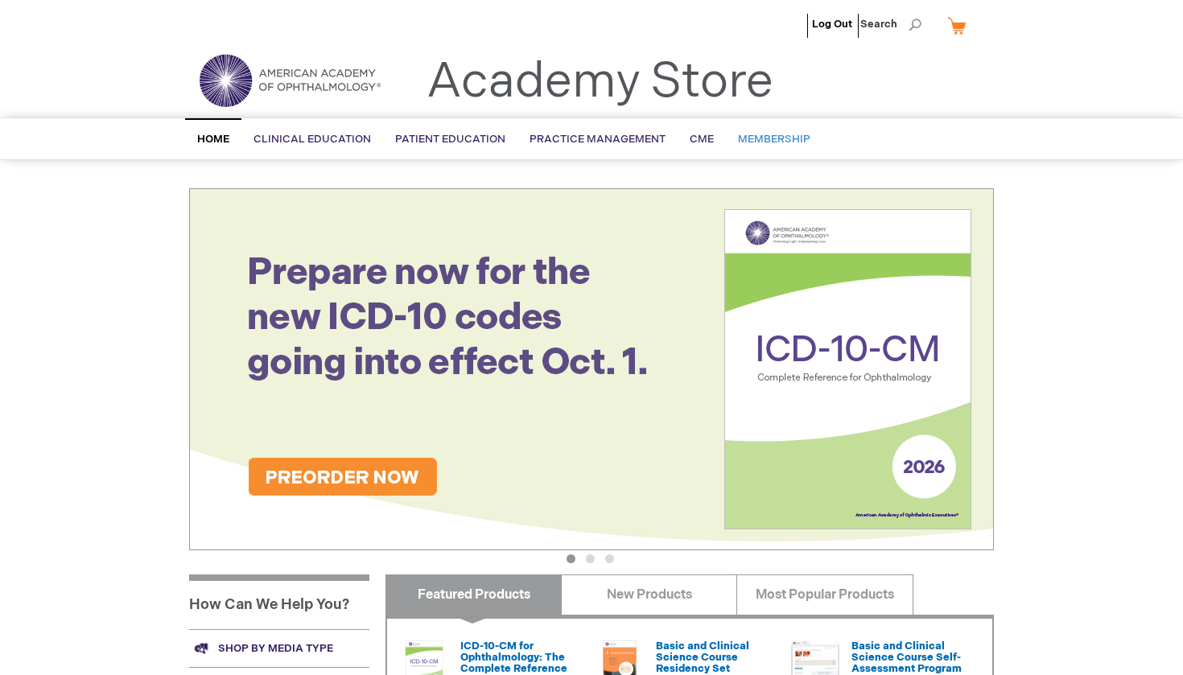
click at [771, 138] on span "Membership" at bounding box center [774, 139] width 72 height 13
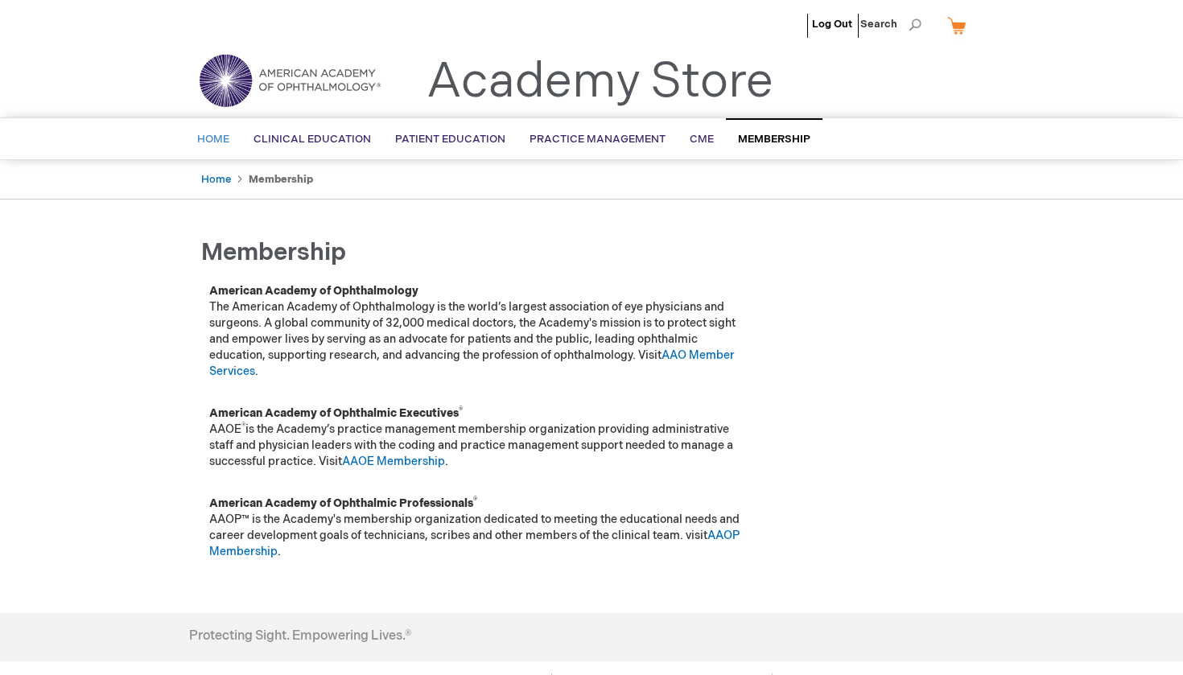
click at [219, 140] on span "Home" at bounding box center [213, 139] width 32 height 13
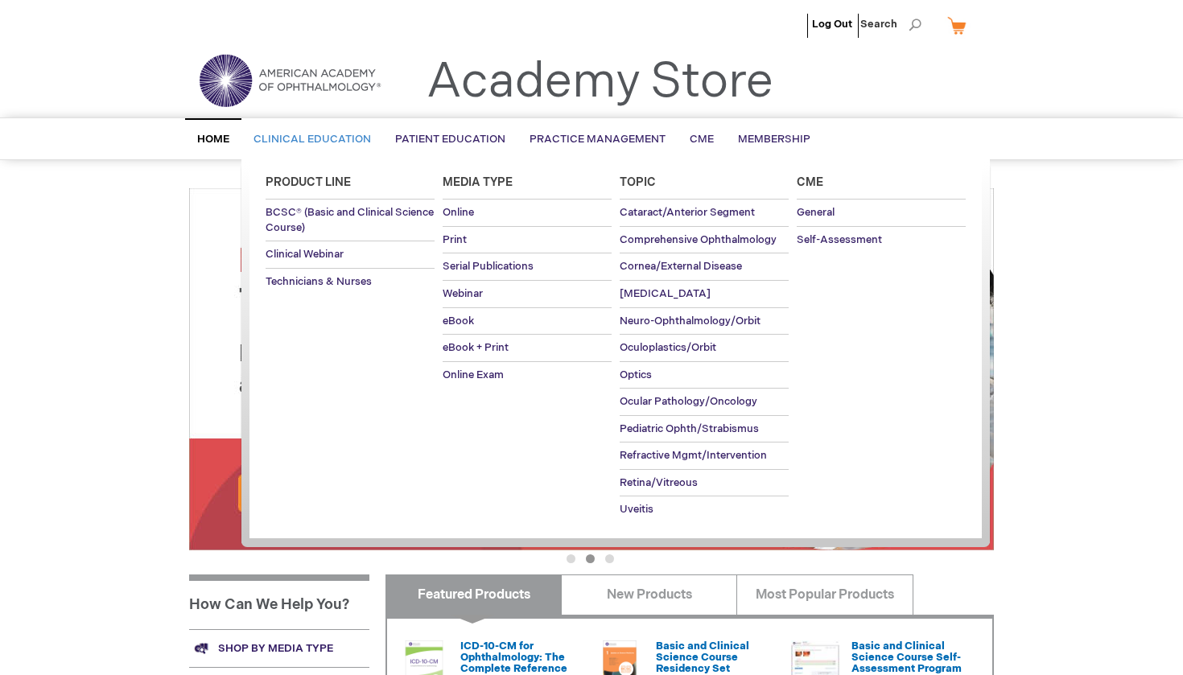
click at [317, 136] on span "Clinical Education" at bounding box center [313, 139] width 118 height 13
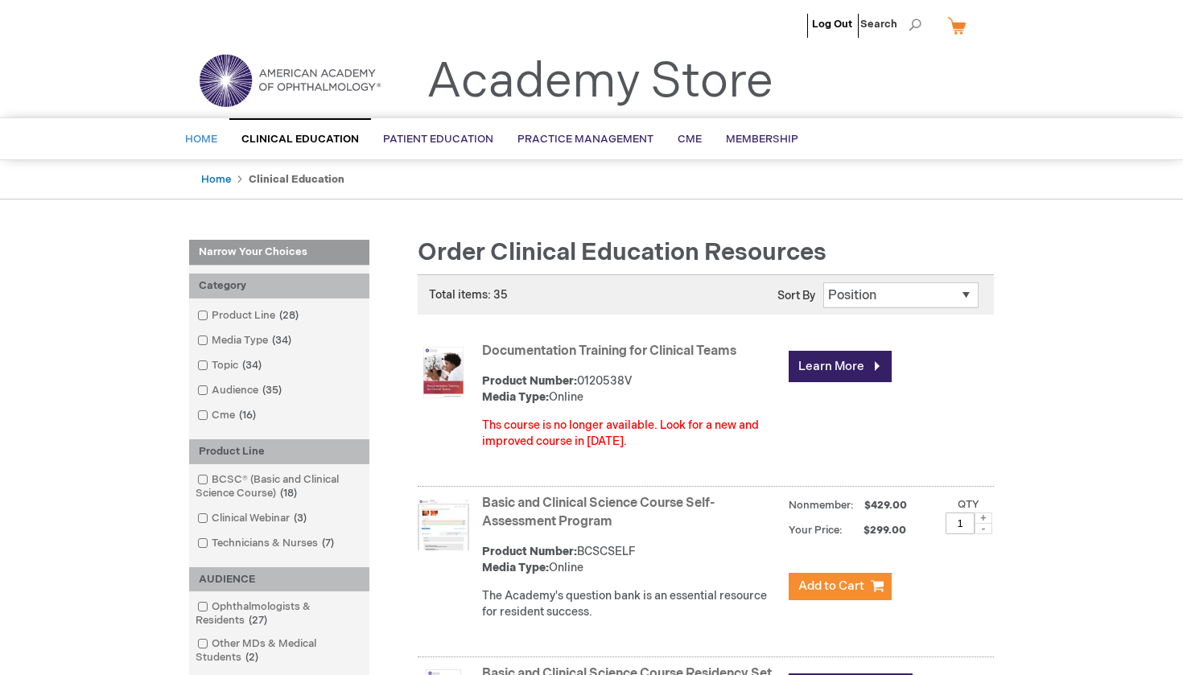
click at [207, 135] on span "Home" at bounding box center [201, 139] width 32 height 13
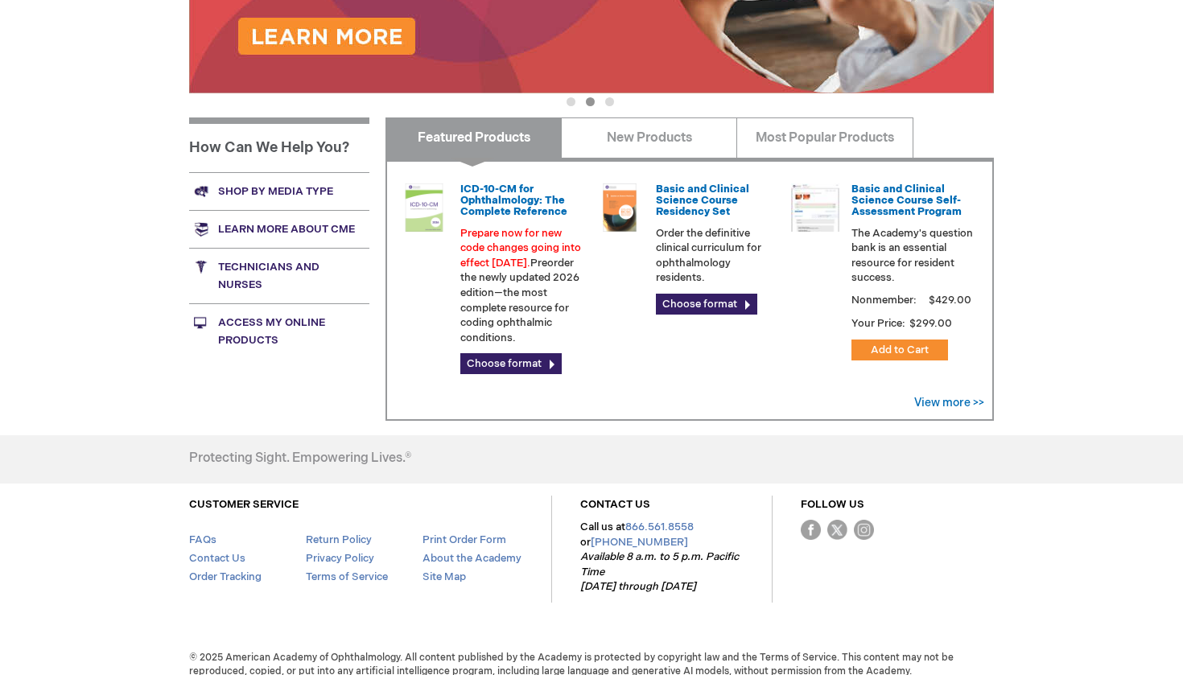
scroll to position [467, 0]
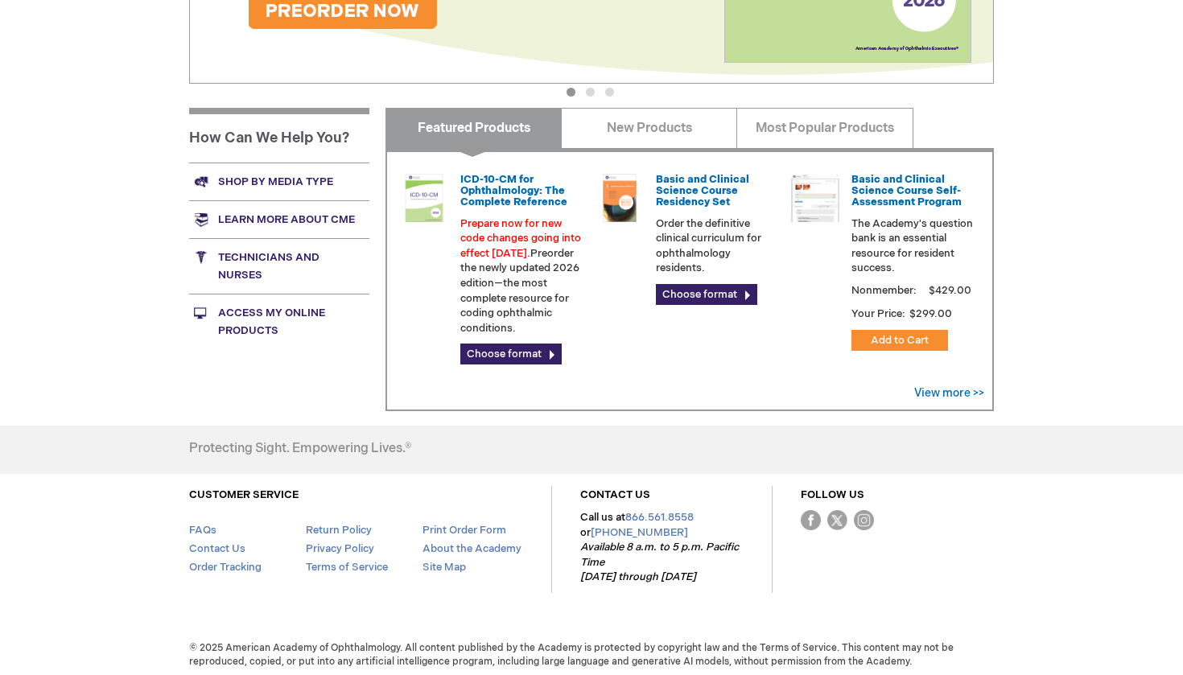
click at [264, 313] on link "Access My Online Products" at bounding box center [279, 322] width 180 height 56
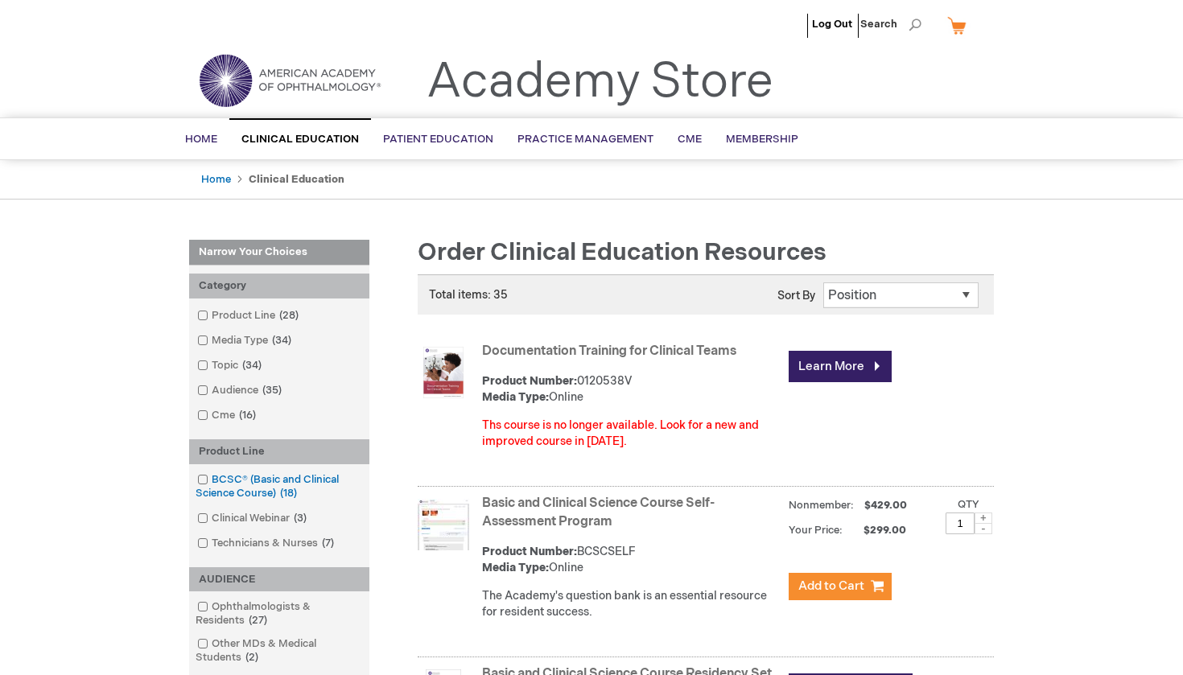
click at [247, 477] on link "BCSC® (Basic and Clinical Science Course) 18 items" at bounding box center [279, 486] width 172 height 29
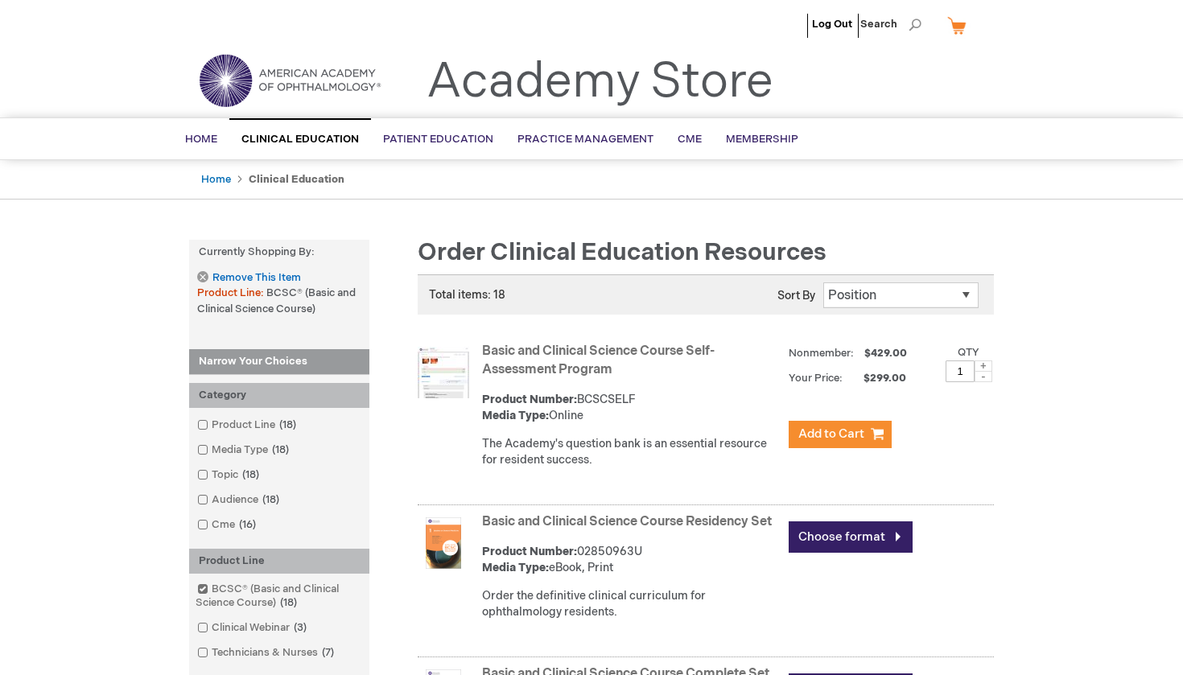
click at [543, 350] on link "Basic and Clinical Science Course Self-Assessment Program" at bounding box center [598, 361] width 233 height 34
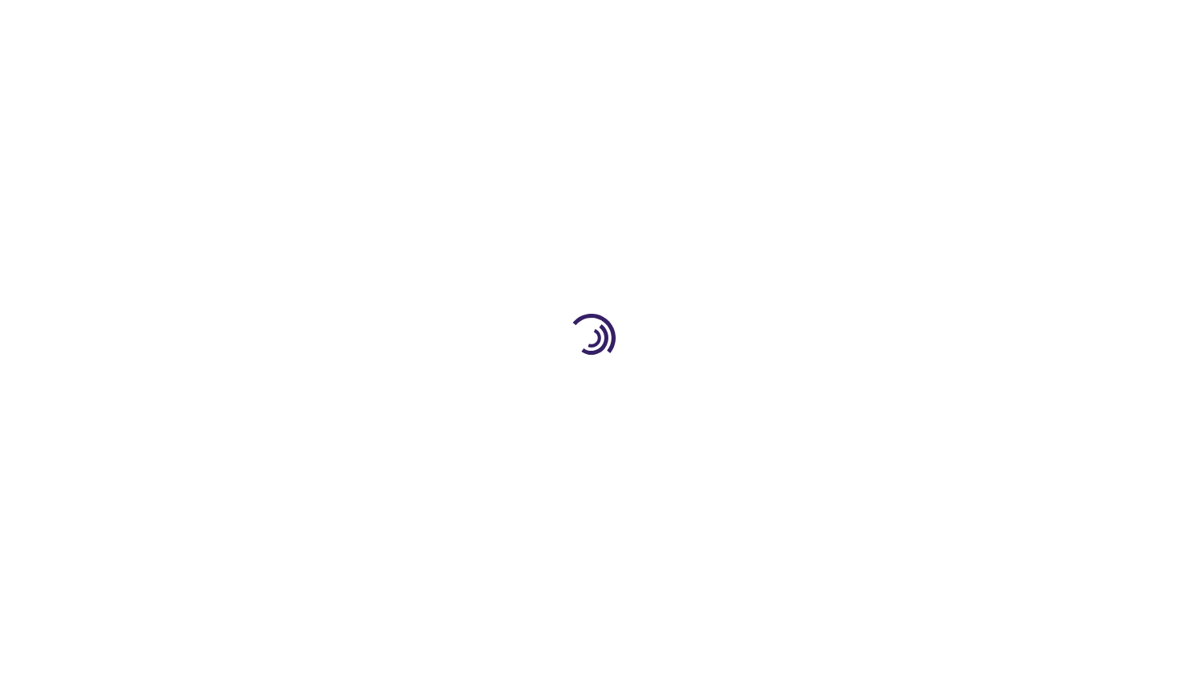
type input "1"
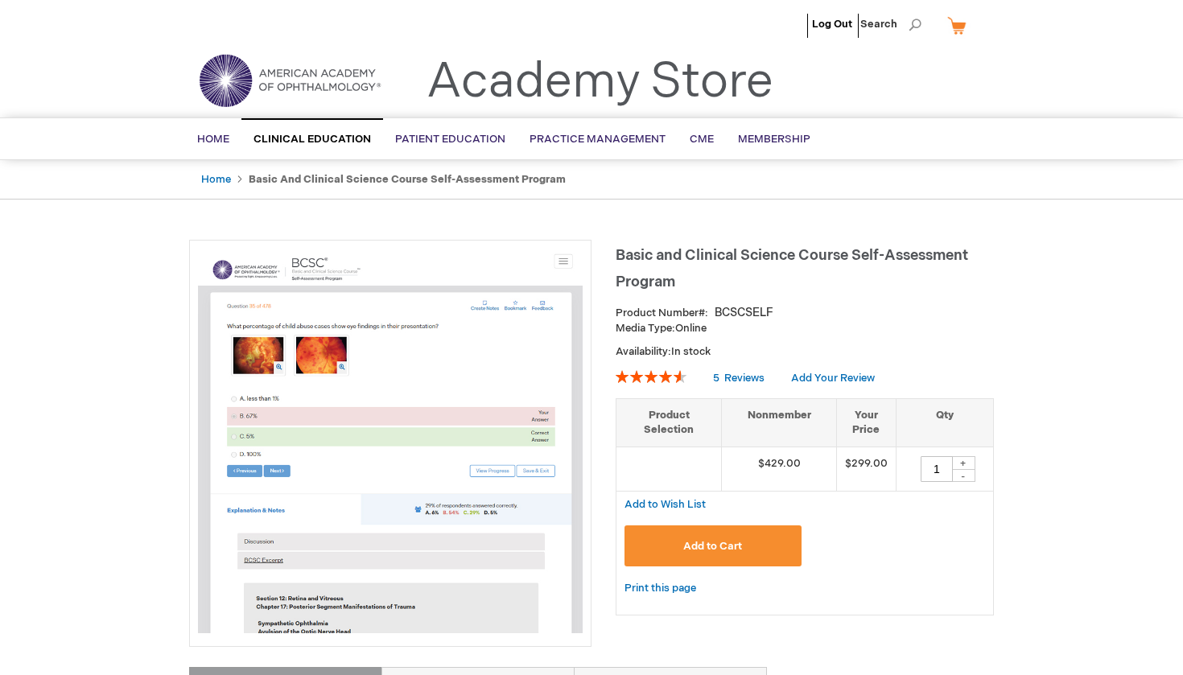
click at [957, 25] on link "My Cart" at bounding box center [963, 25] width 39 height 28
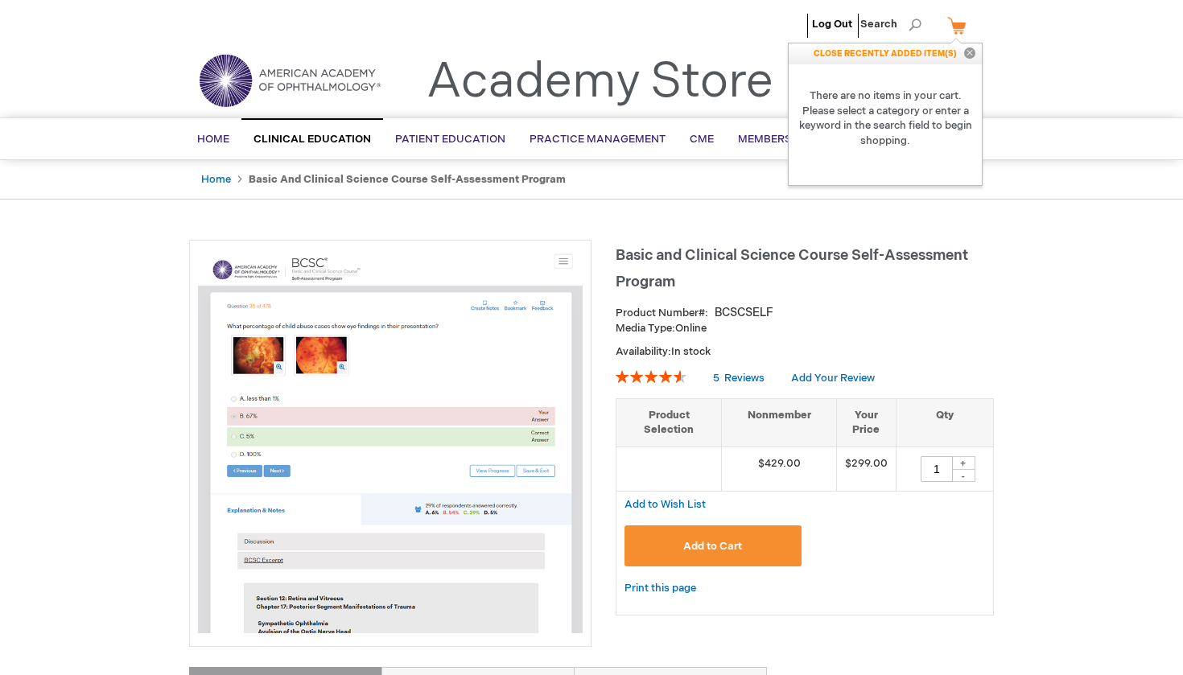
click at [957, 25] on link "My Cart" at bounding box center [963, 25] width 39 height 28
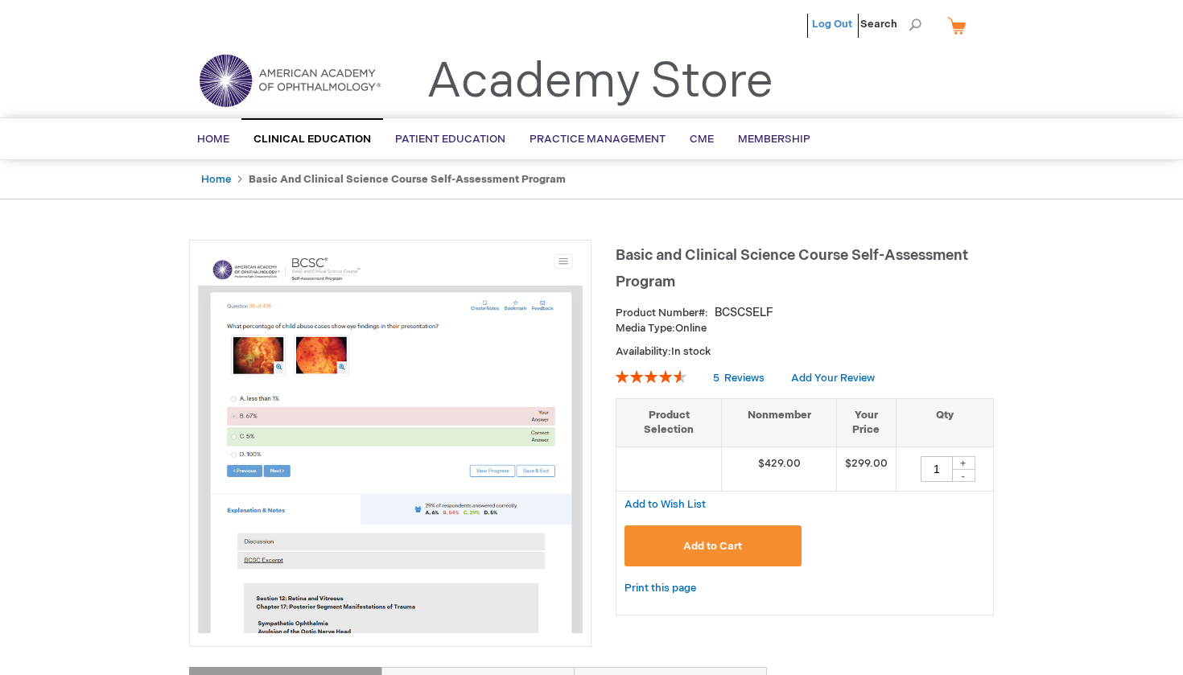
click at [835, 23] on link "Log Out" at bounding box center [832, 24] width 40 height 13
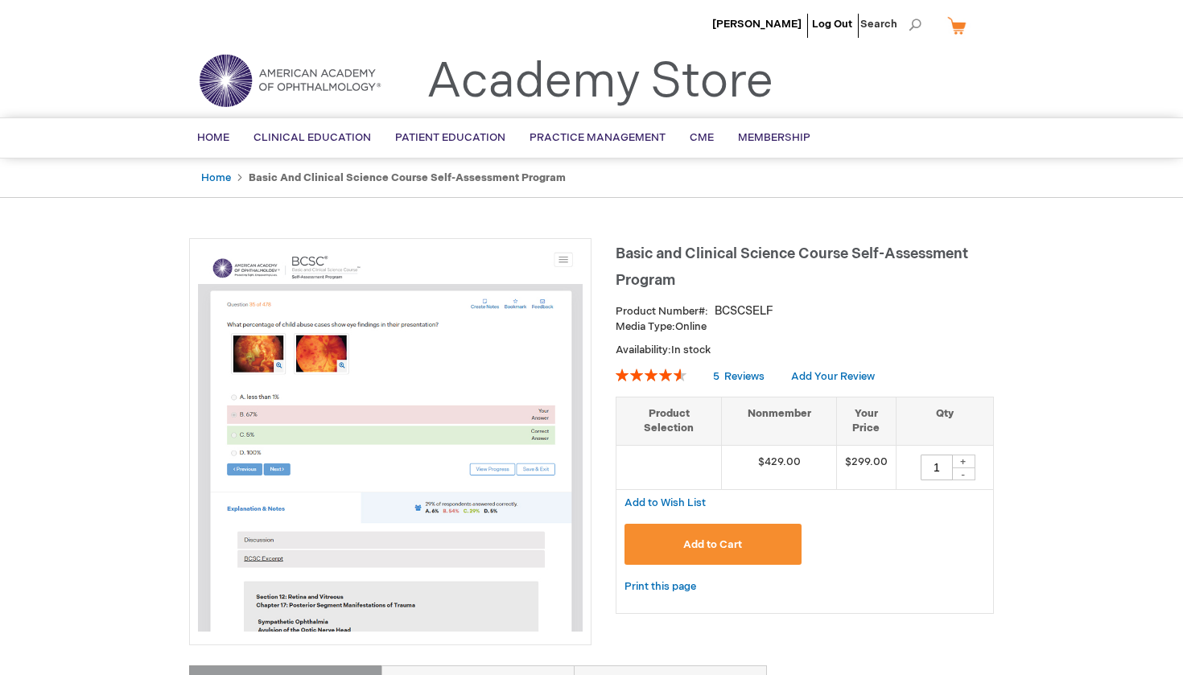
click at [682, 547] on button "Add to Cart" at bounding box center [713, 544] width 177 height 41
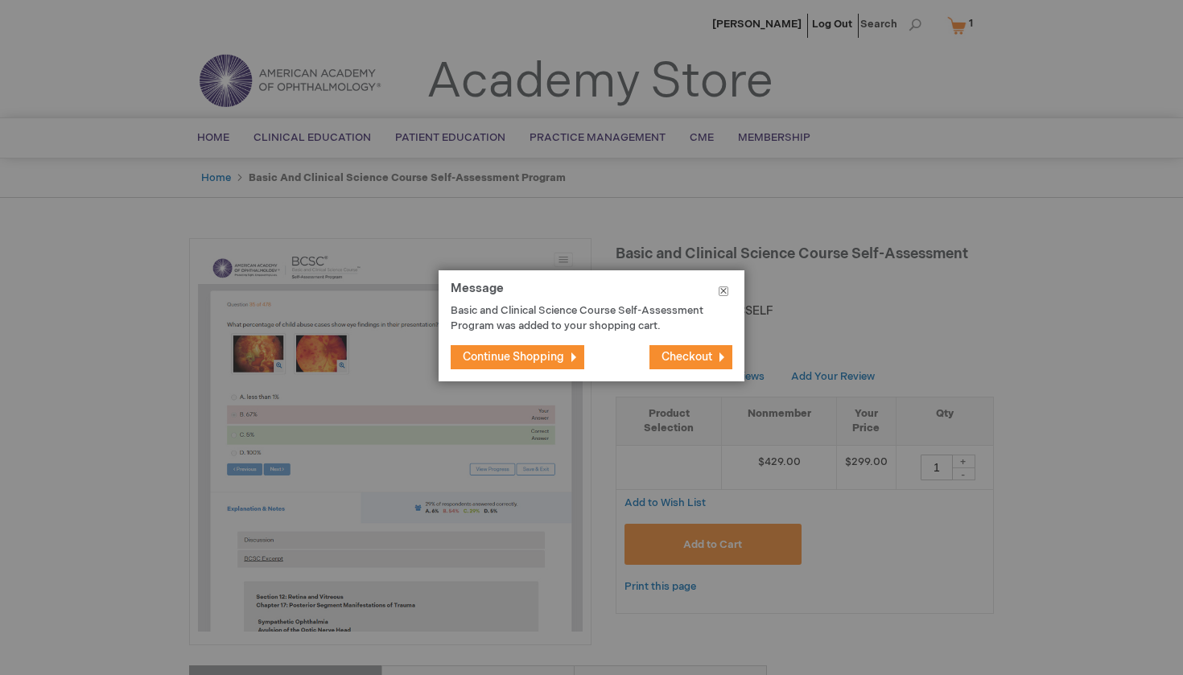
click at [723, 290] on button "Close" at bounding box center [724, 294] width 42 height 48
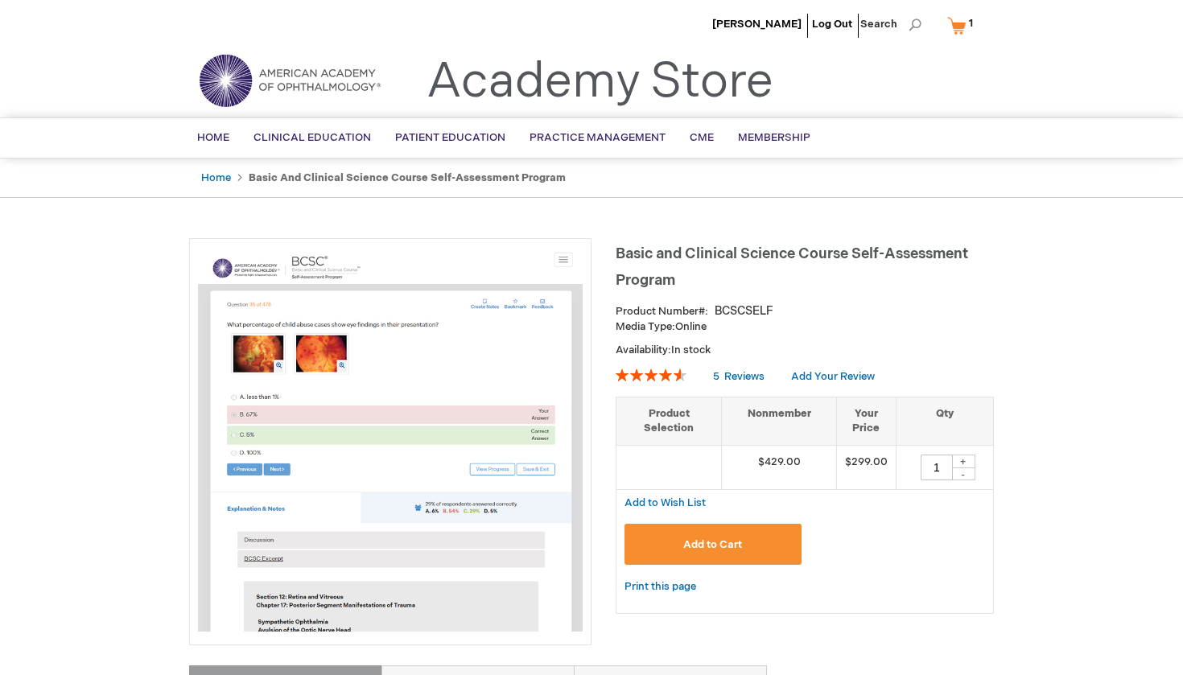
click at [960, 25] on link "My Cart 1 1 items" at bounding box center [963, 25] width 39 height 28
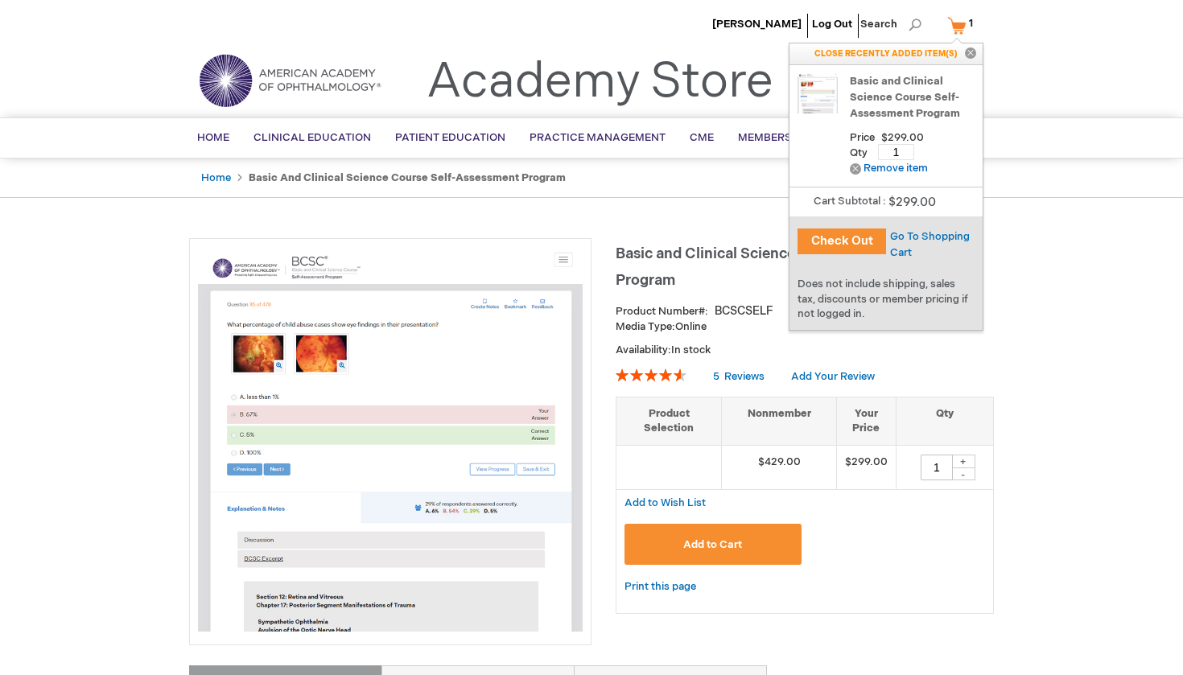
click at [974, 53] on button "Close" at bounding box center [971, 53] width 24 height 21
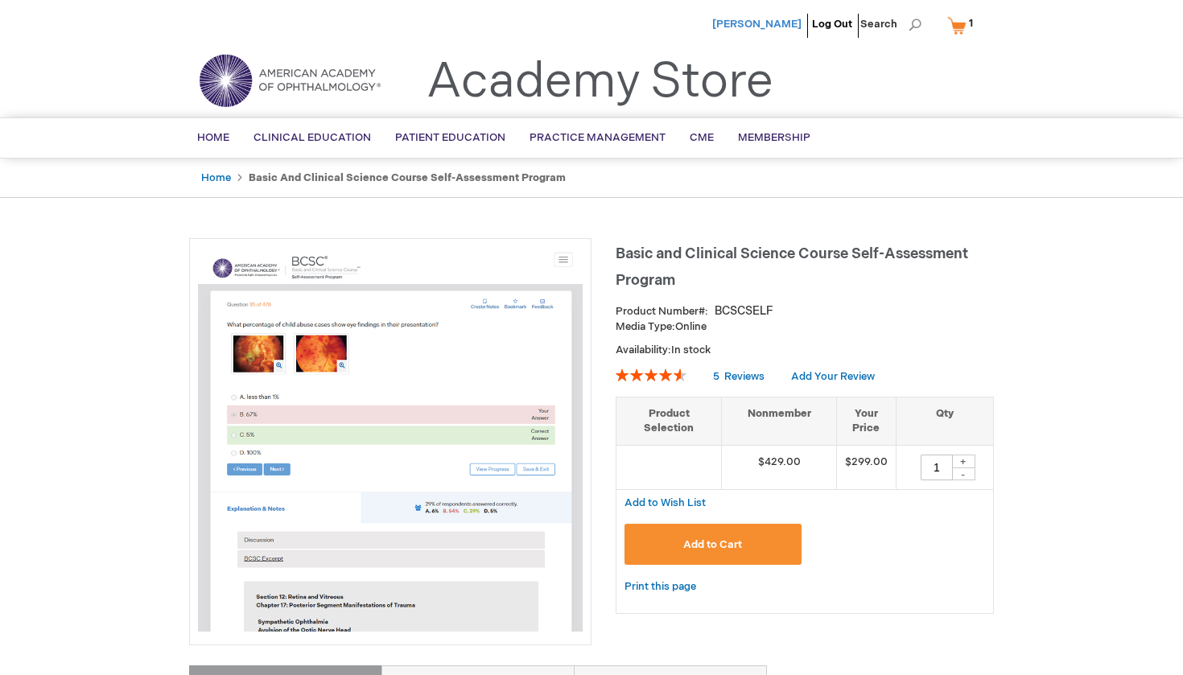
click at [767, 23] on span "[PERSON_NAME]" at bounding box center [756, 24] width 89 height 13
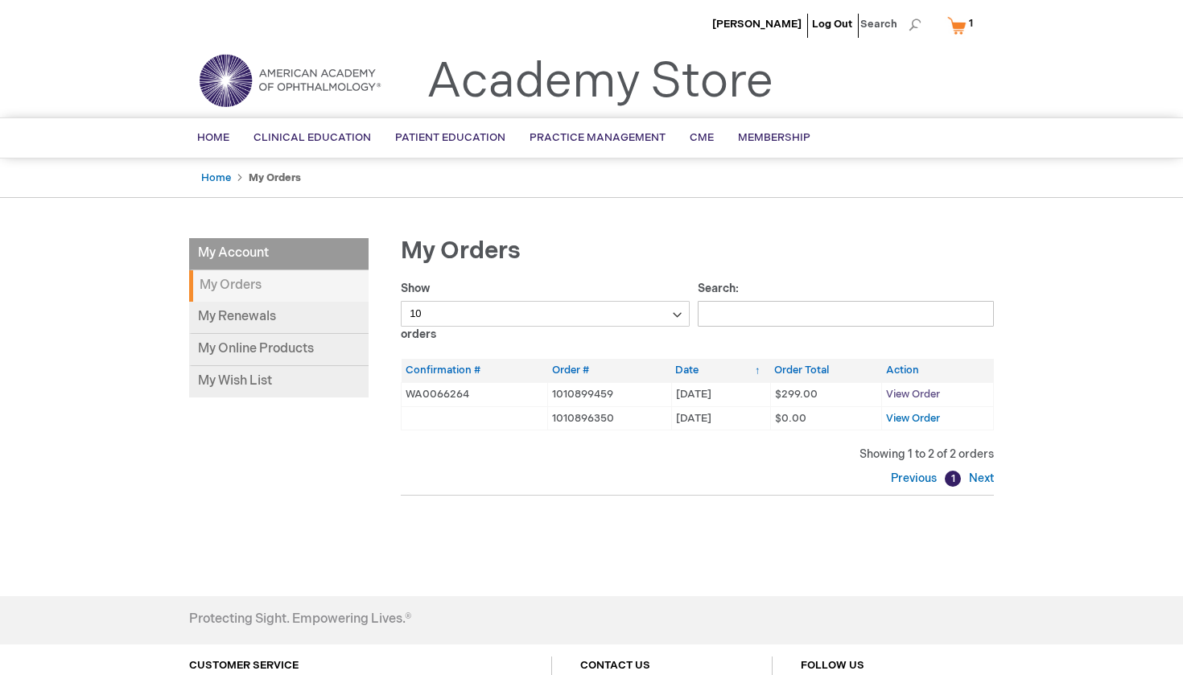
click at [918, 390] on span "View Order" at bounding box center [913, 394] width 54 height 13
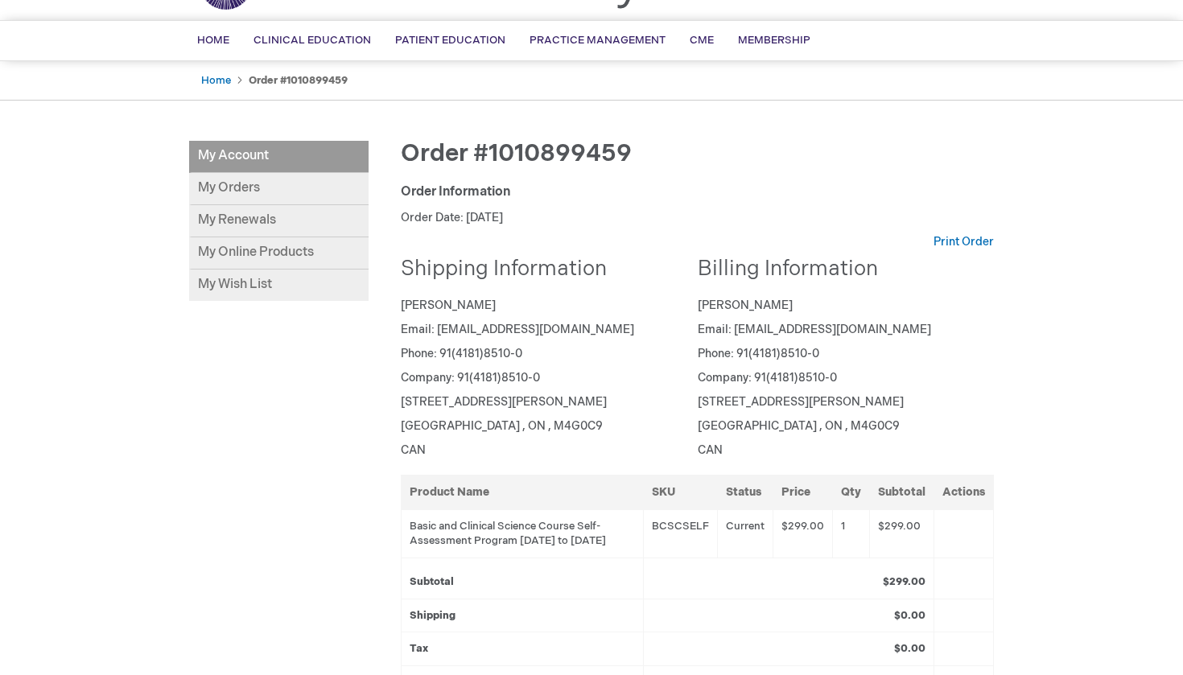
scroll to position [78, 0]
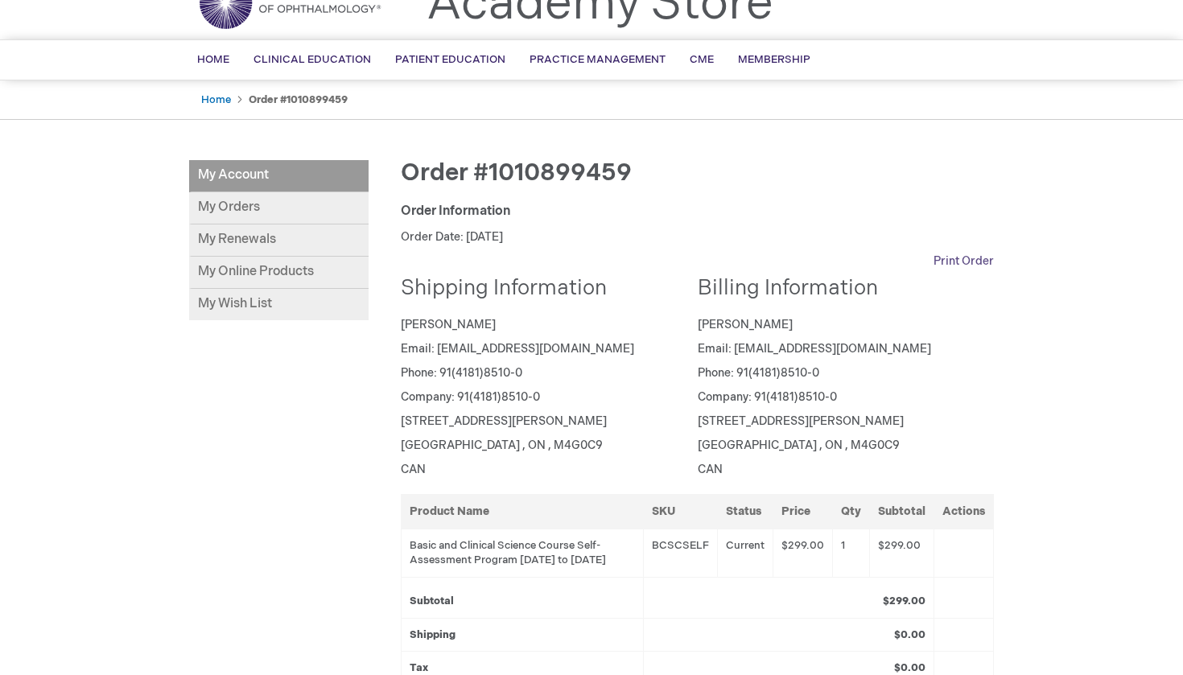
click at [966, 258] on link "Print Order" at bounding box center [964, 262] width 60 height 16
click at [276, 270] on link "My Online Products" at bounding box center [279, 273] width 180 height 32
click at [233, 205] on link "My Orders" at bounding box center [279, 208] width 180 height 32
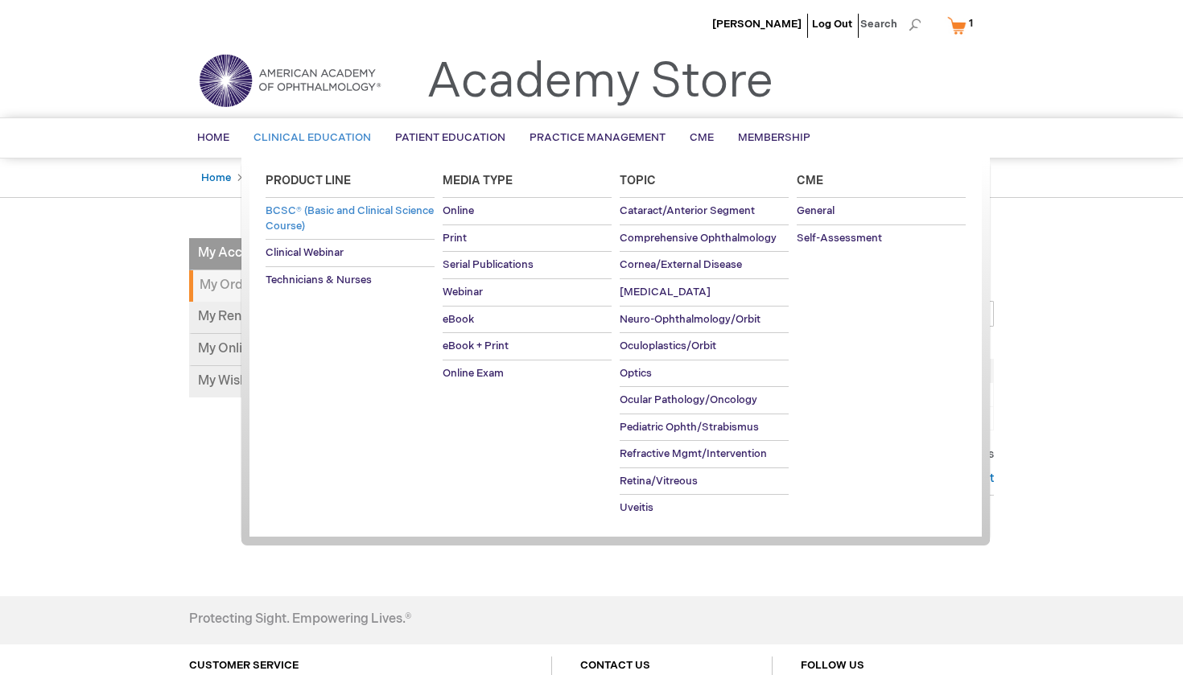
click at [309, 214] on span "BCSC® (Basic and Clinical Science Course)" at bounding box center [350, 218] width 168 height 28
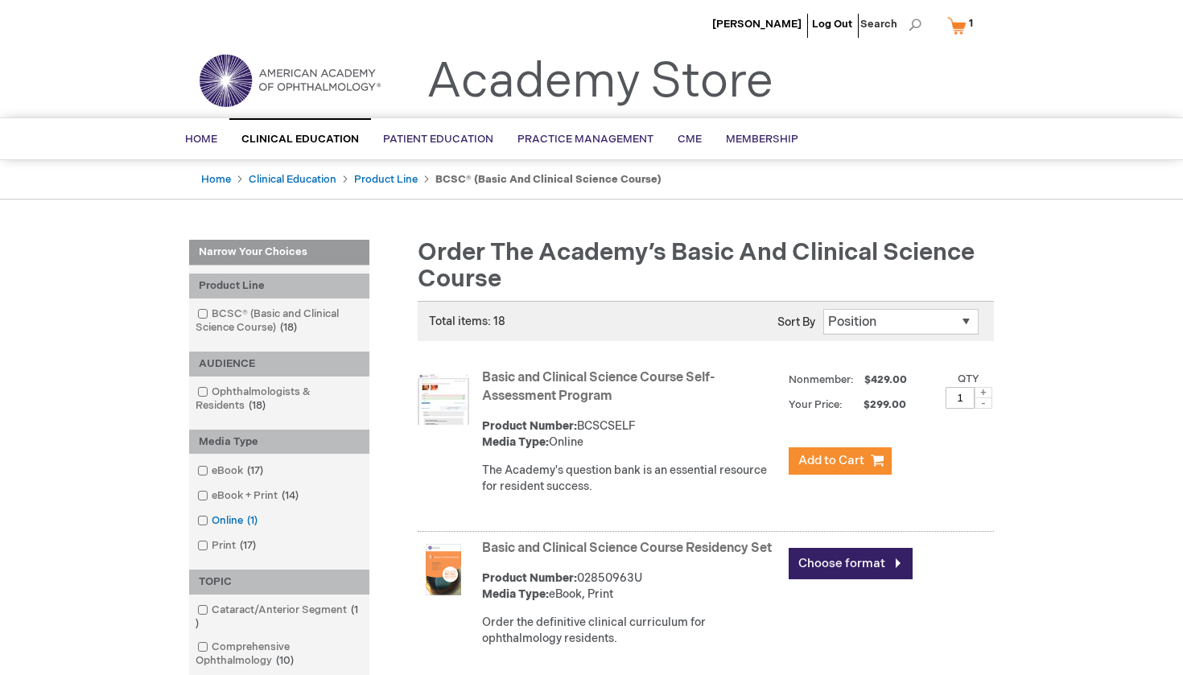
click at [229, 516] on link "Online 1 item" at bounding box center [228, 521] width 71 height 15
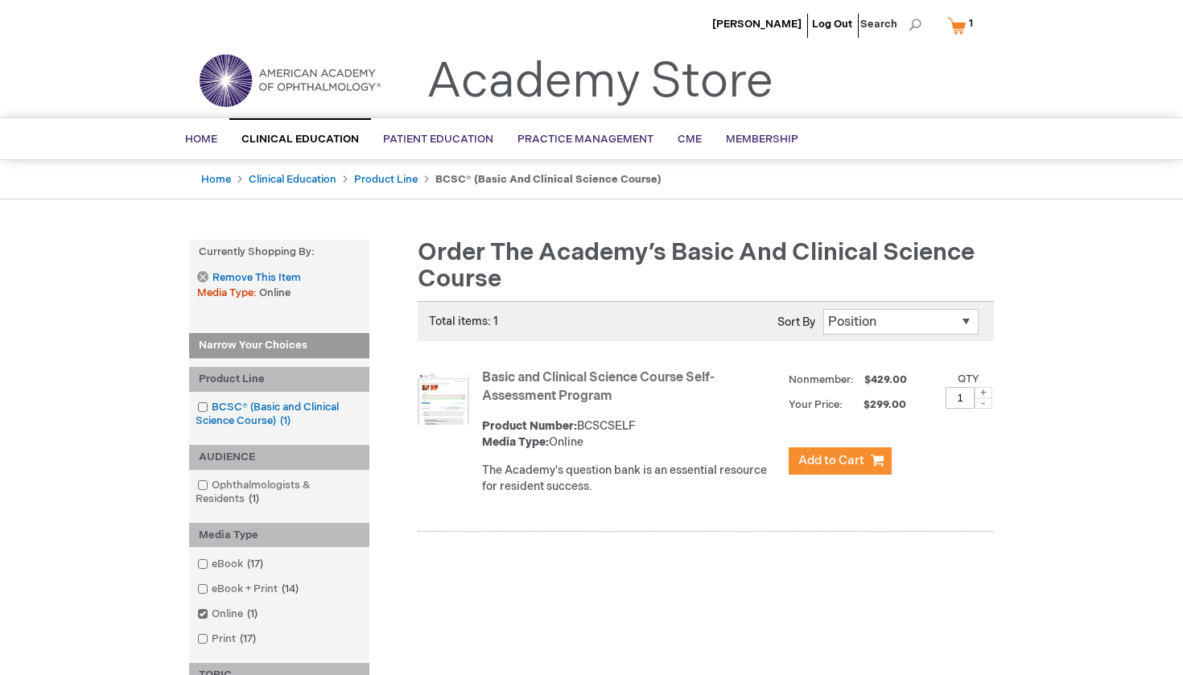
click at [212, 402] on span at bounding box center [212, 407] width 0 height 13
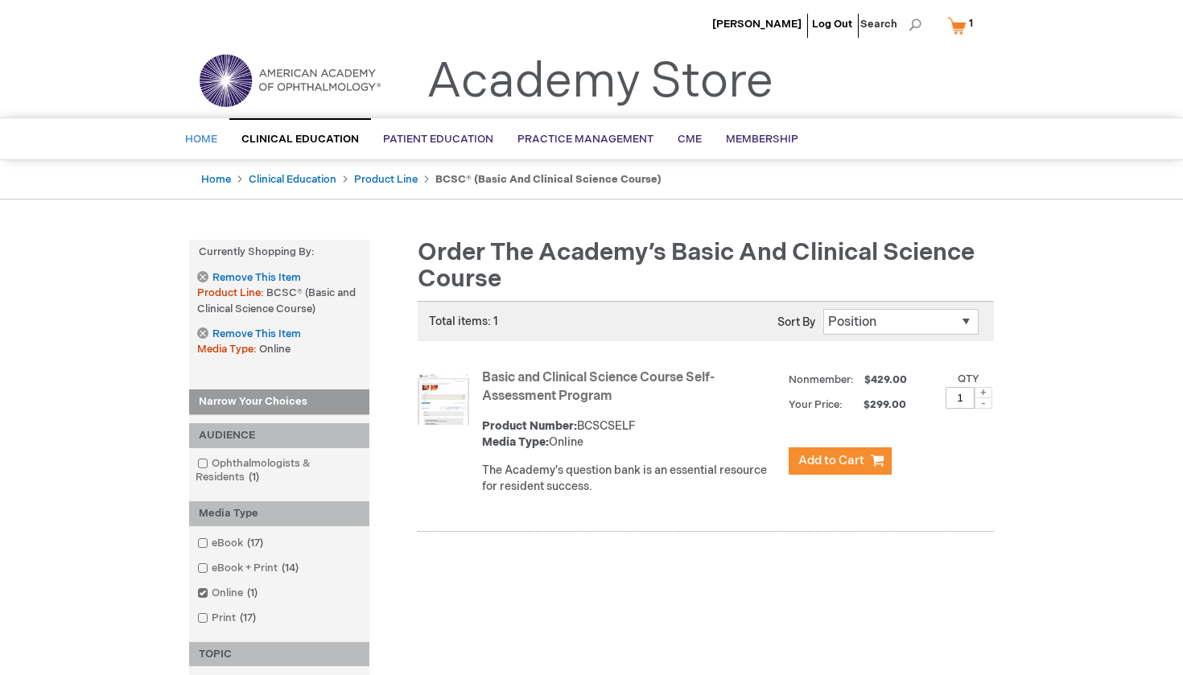
click at [207, 138] on span "Home" at bounding box center [201, 139] width 32 height 13
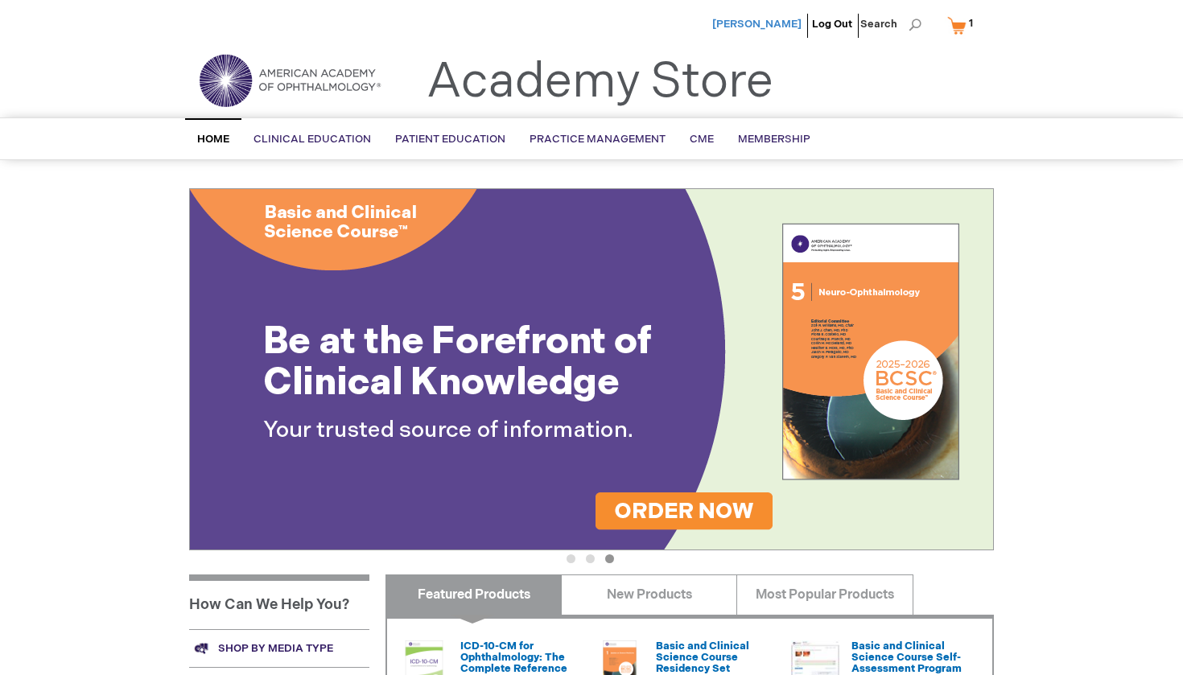
click at [768, 25] on span "[PERSON_NAME]" at bounding box center [756, 24] width 89 height 13
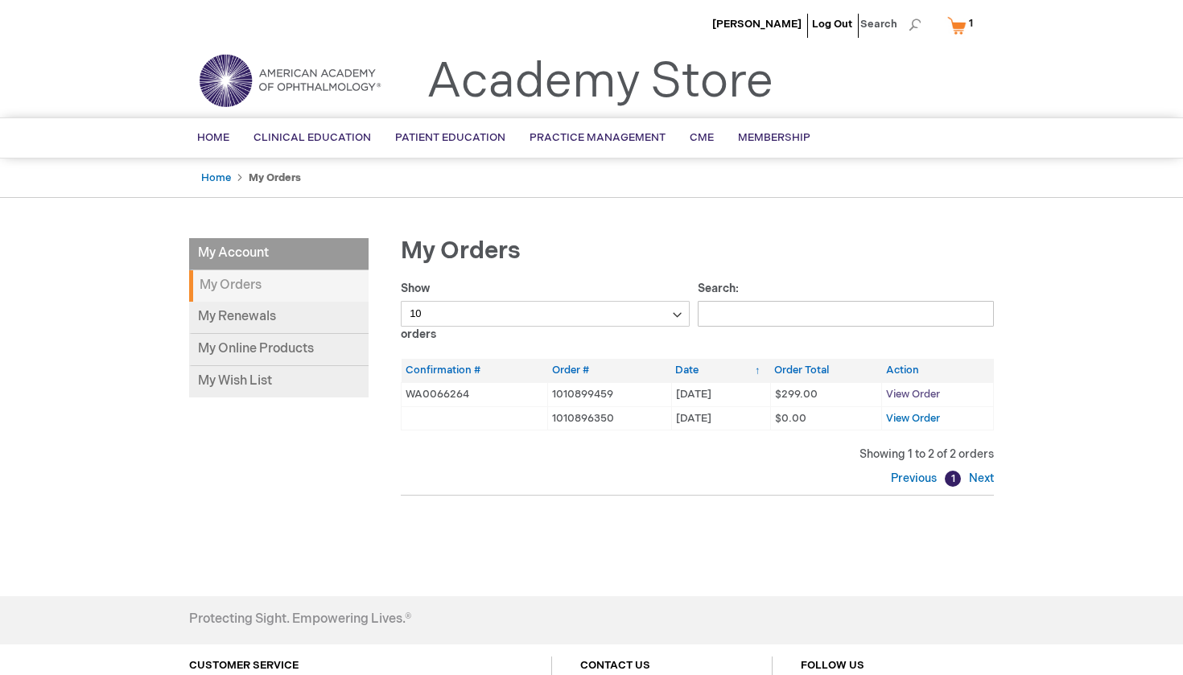
click at [927, 392] on span "View Order" at bounding box center [913, 394] width 54 height 13
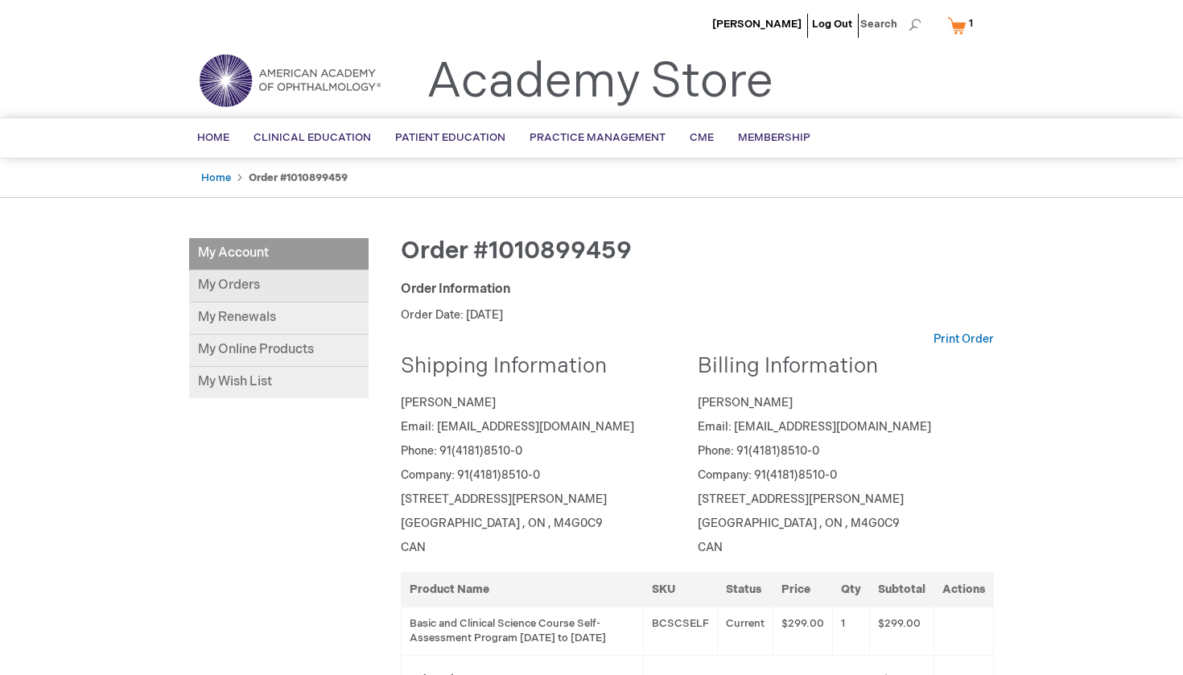
click at [240, 287] on link "My Orders" at bounding box center [279, 286] width 180 height 32
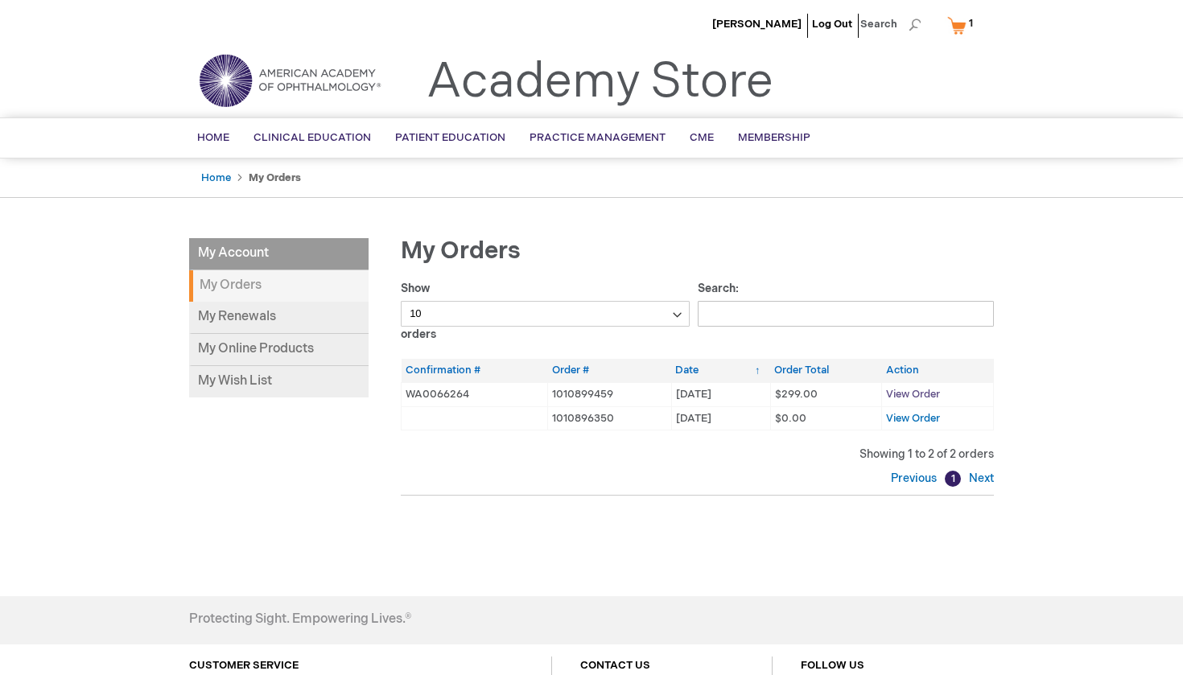
click at [922, 390] on span "View Order" at bounding box center [913, 394] width 54 height 13
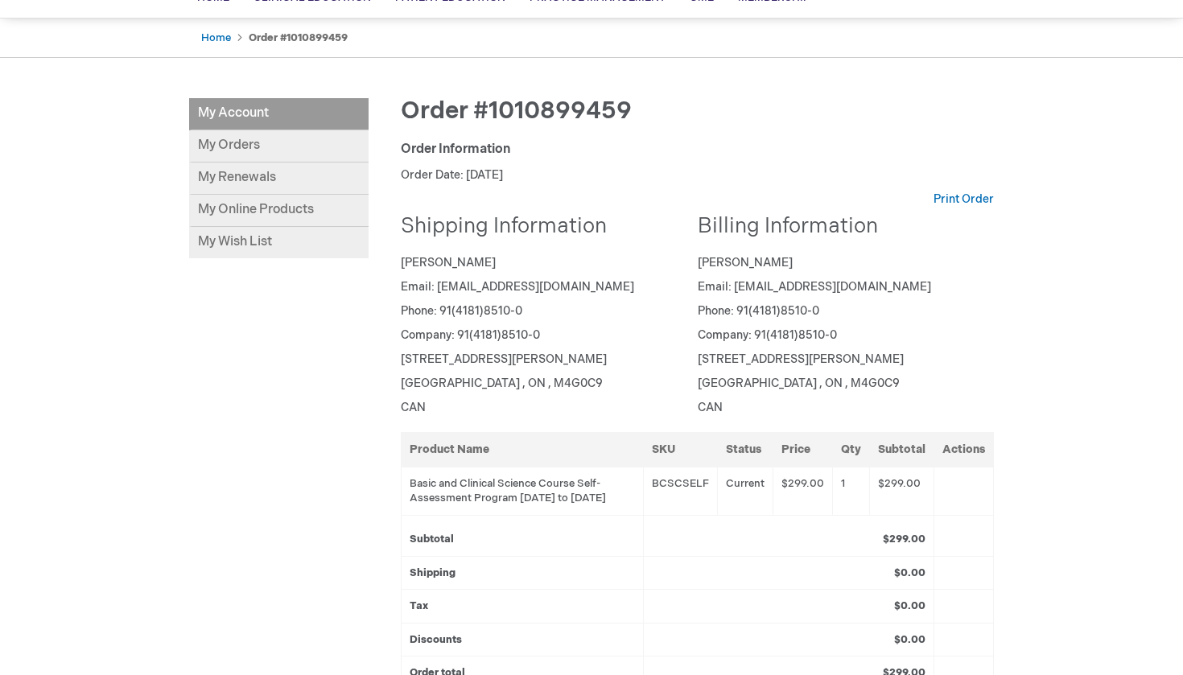
scroll to position [106, 0]
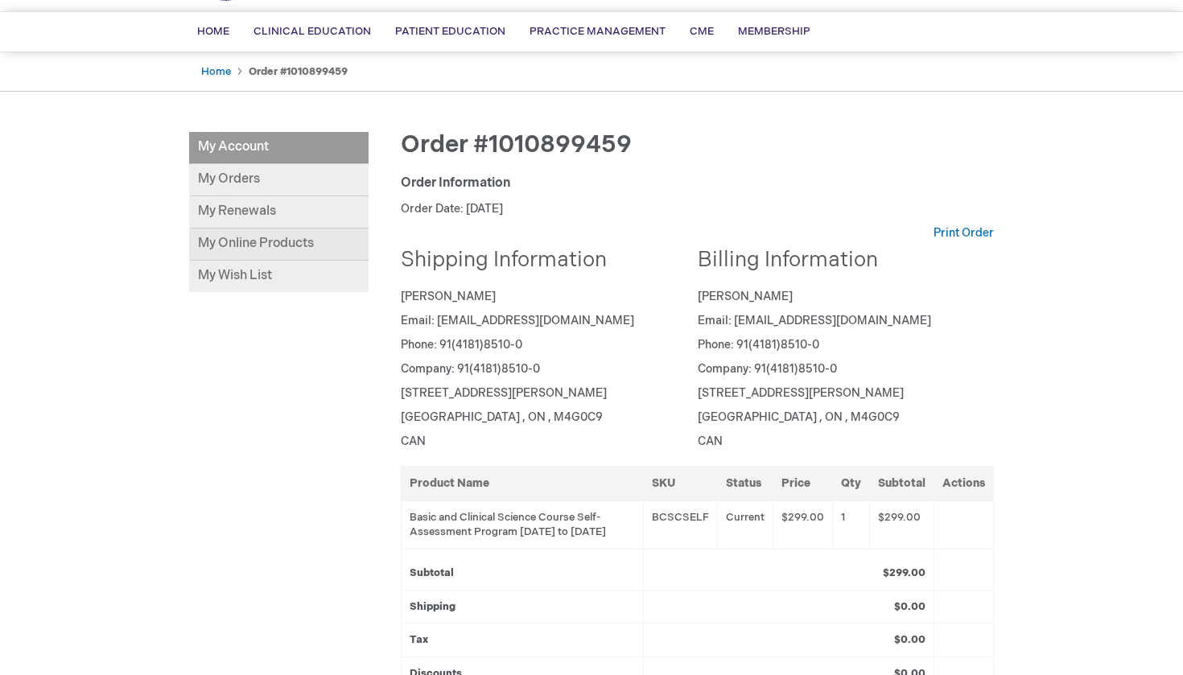
click at [261, 239] on link "My Online Products" at bounding box center [279, 245] width 180 height 32
click at [244, 177] on link "My Orders" at bounding box center [279, 180] width 180 height 32
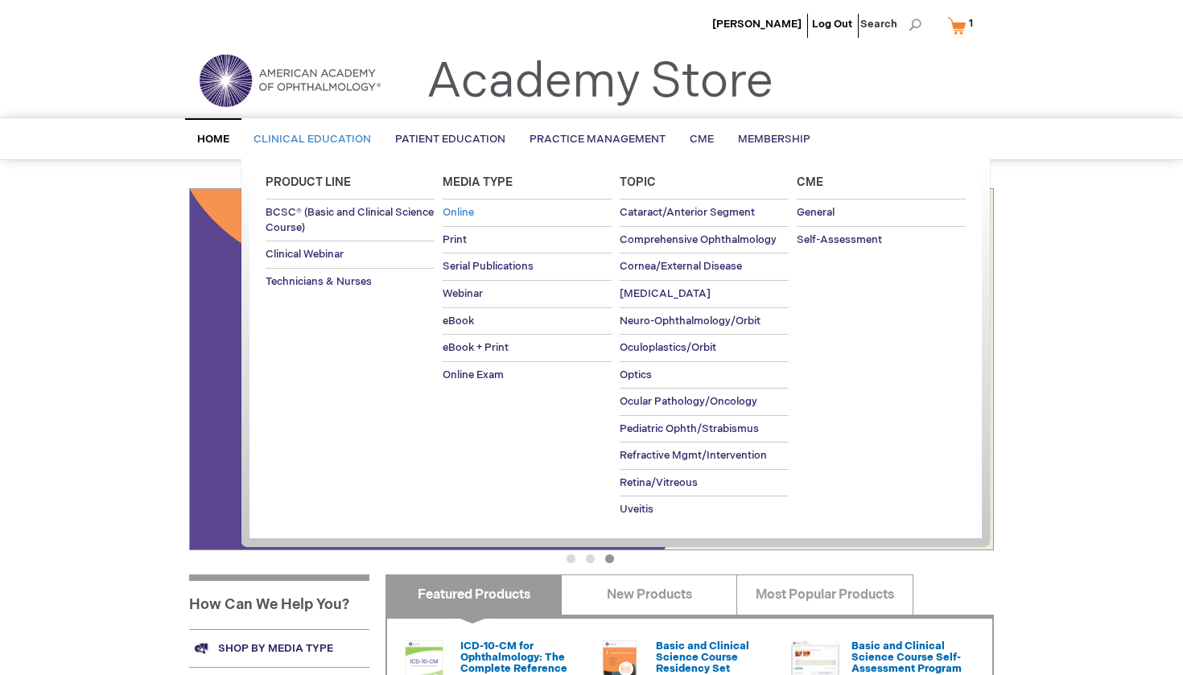
click at [464, 212] on span "Online" at bounding box center [458, 212] width 31 height 13
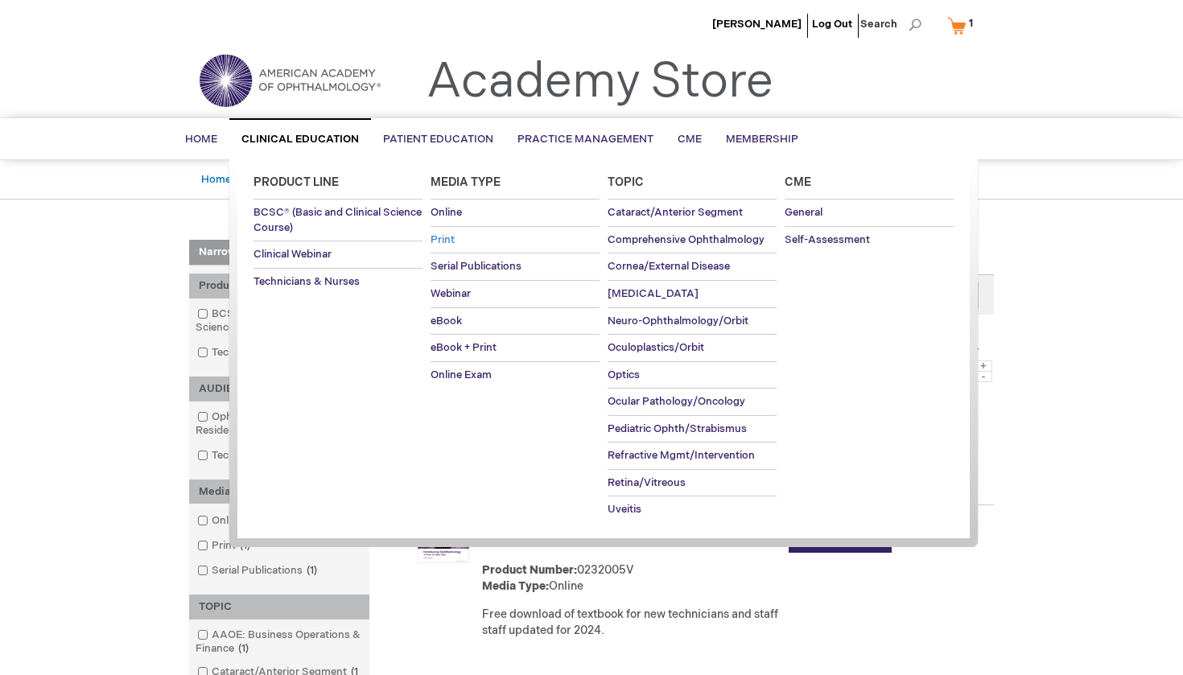
click at [448, 237] on span "Print" at bounding box center [443, 239] width 24 height 13
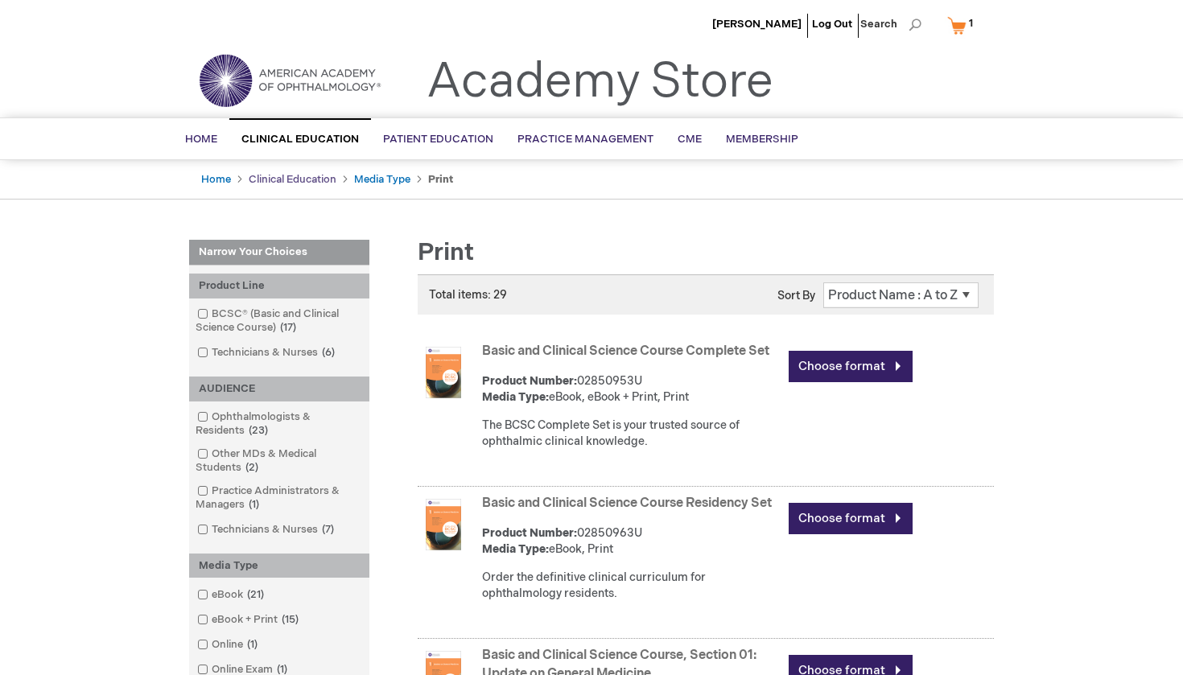
click at [320, 180] on link "Clinical Education" at bounding box center [293, 179] width 88 height 13
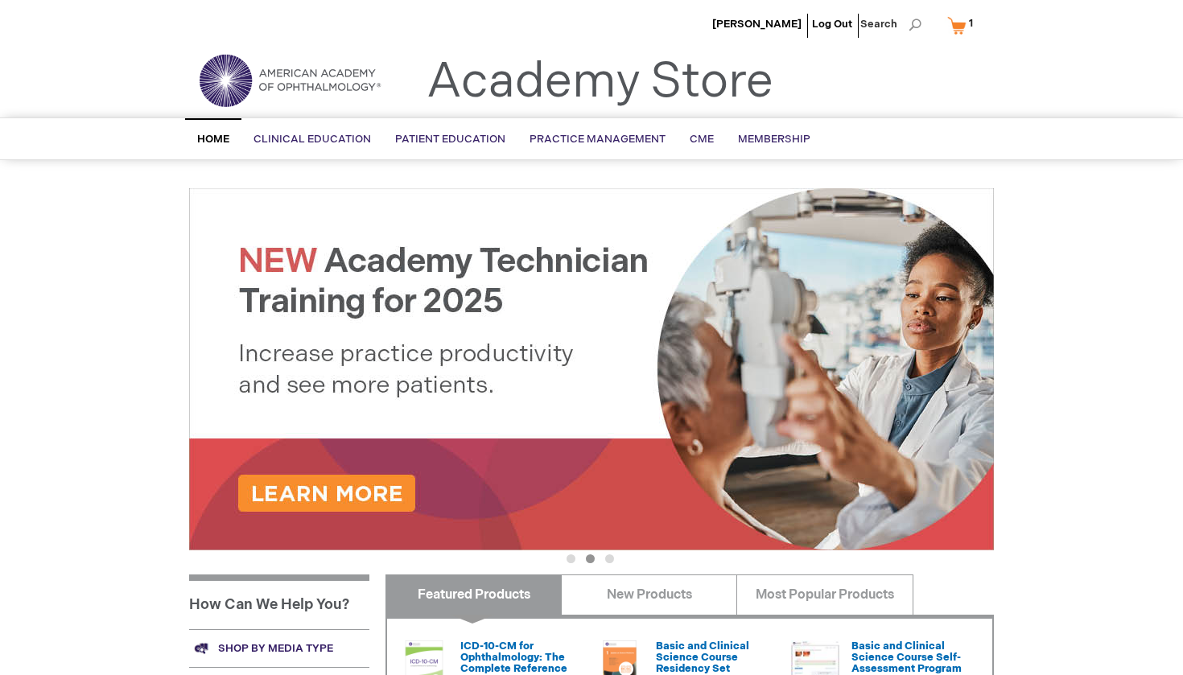
click at [216, 134] on span "Home" at bounding box center [213, 139] width 32 height 13
click at [767, 22] on span "[PERSON_NAME]" at bounding box center [756, 24] width 89 height 13
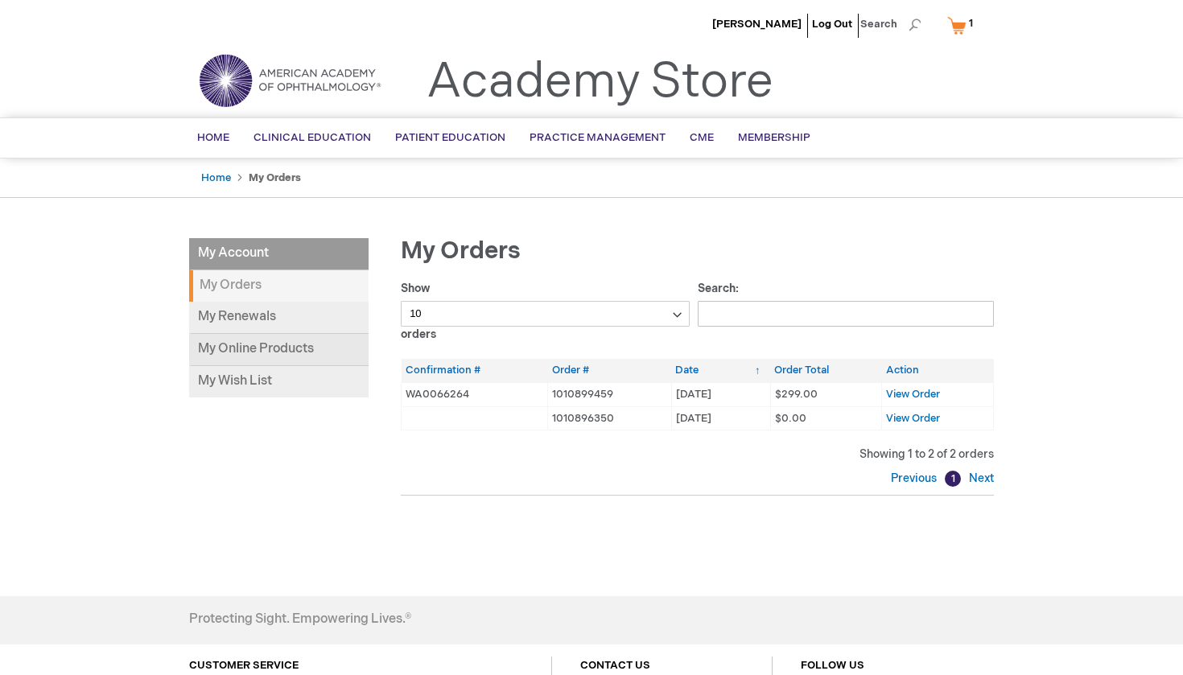
click at [251, 349] on link "My Online Products" at bounding box center [279, 350] width 180 height 32
